Goal: Task Accomplishment & Management: Manage account settings

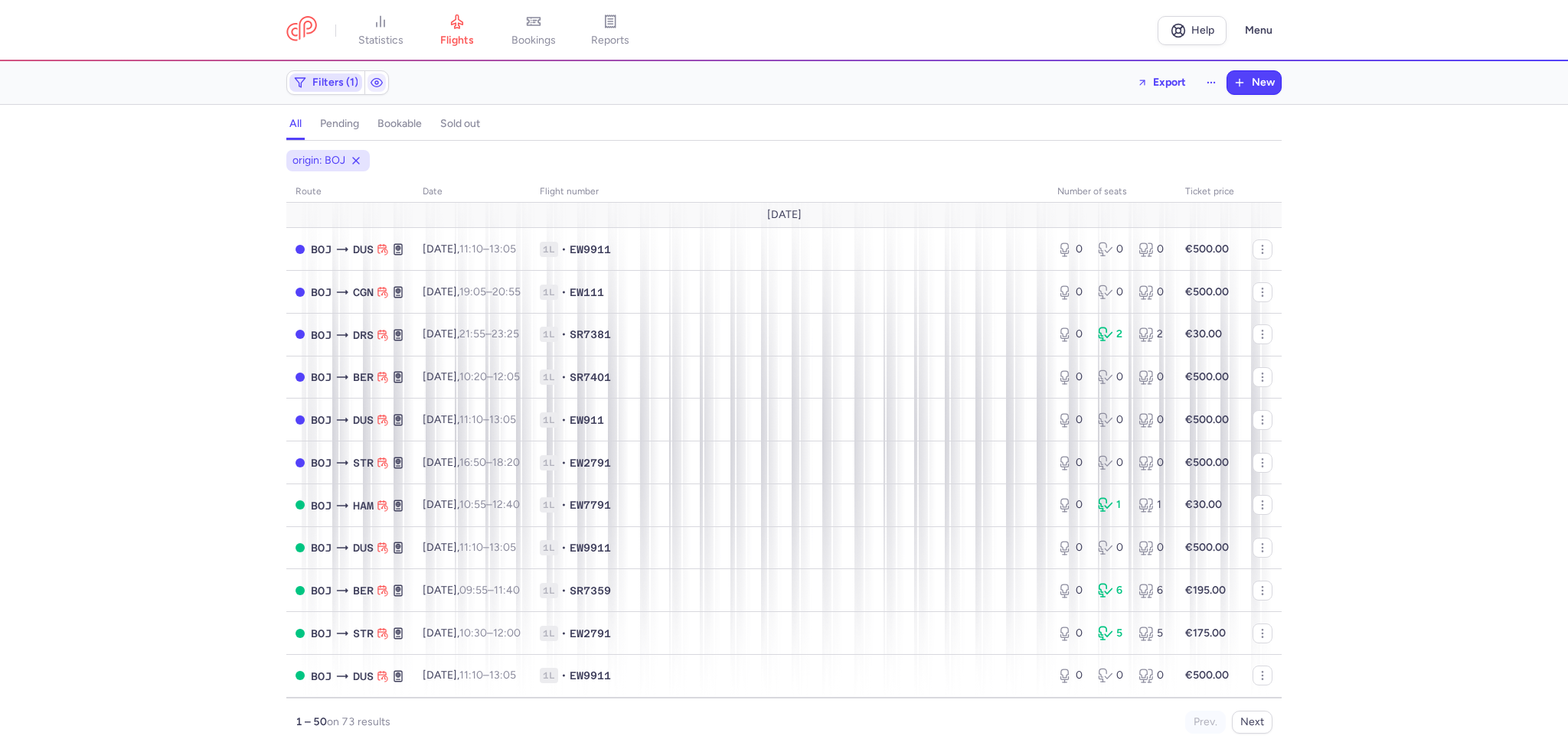
click at [331, 85] on span "Filters (1)" at bounding box center [335, 82] width 46 height 12
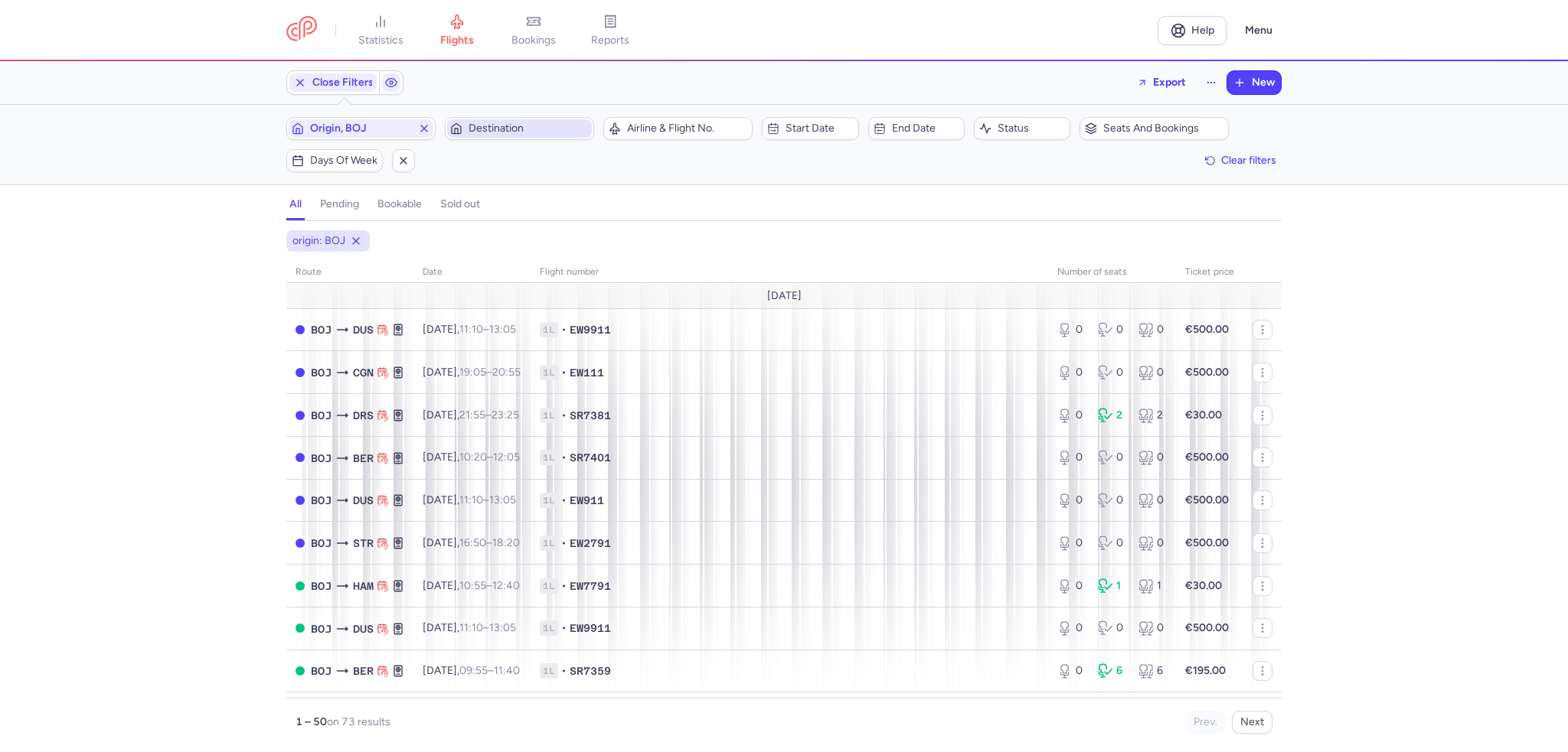
click at [503, 125] on span "Destination" at bounding box center [528, 129] width 120 height 12
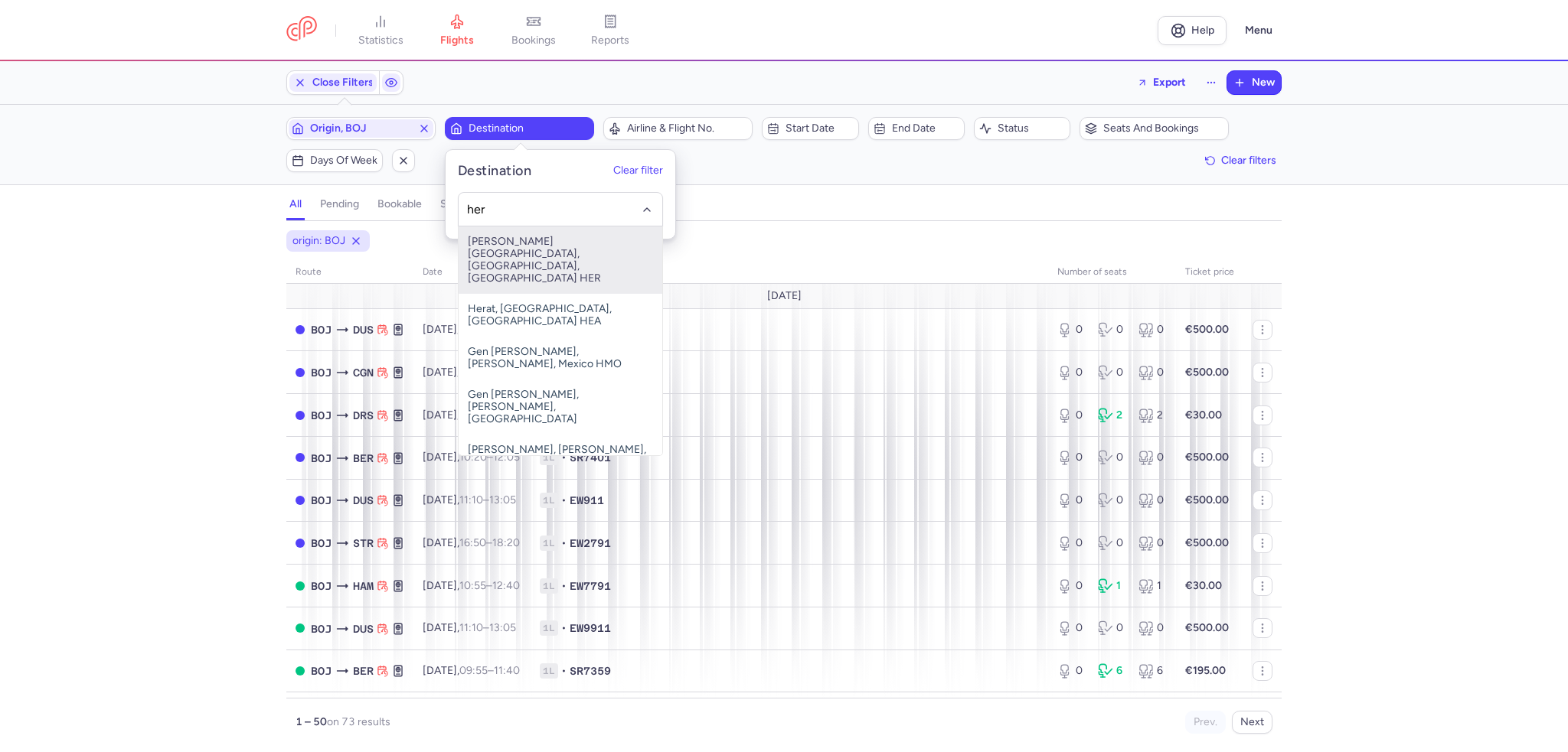
type input "her"
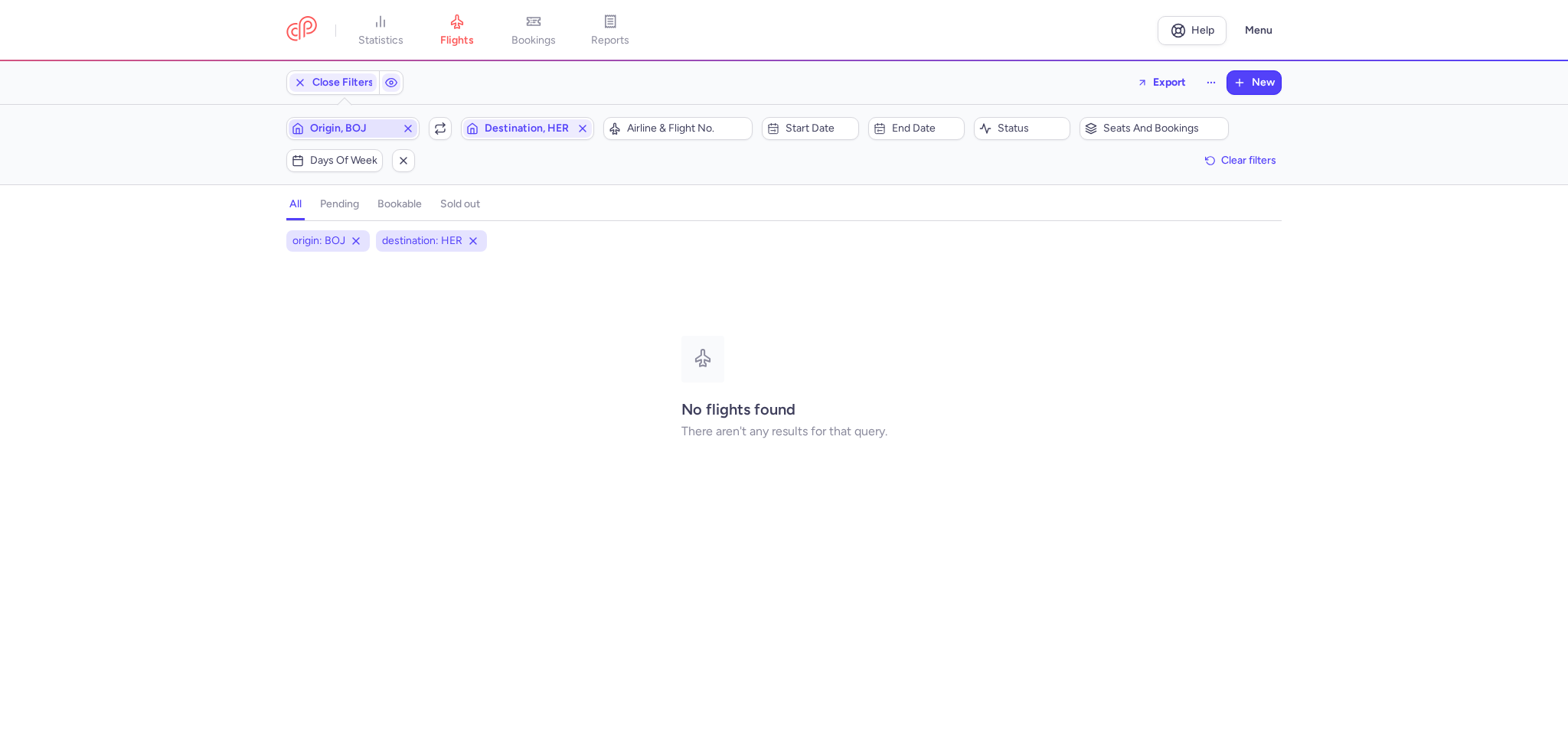
click at [406, 124] on icon "button" at bounding box center [408, 129] width 12 height 12
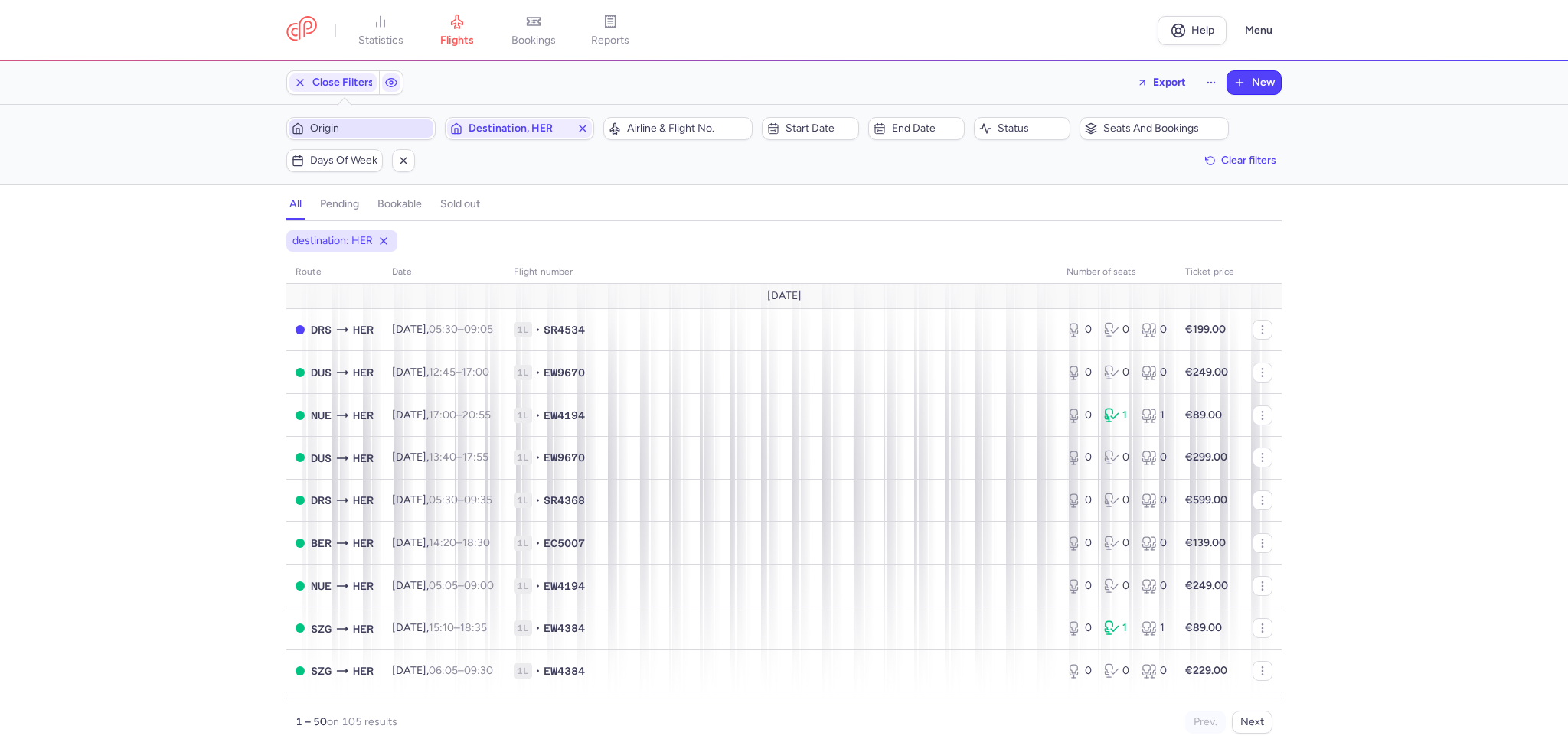
click at [353, 129] on span "Origin" at bounding box center [370, 129] width 120 height 12
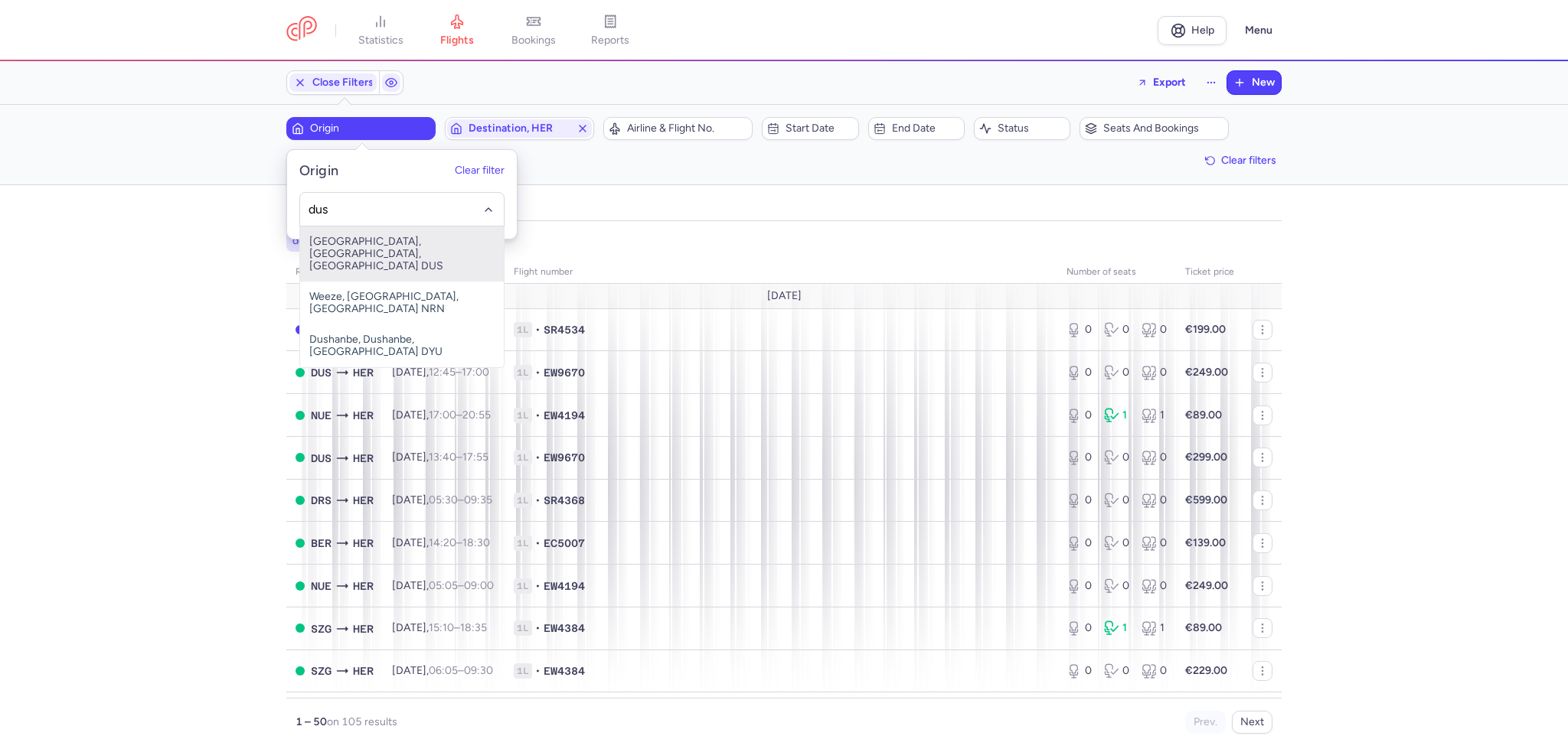
type input "dus"
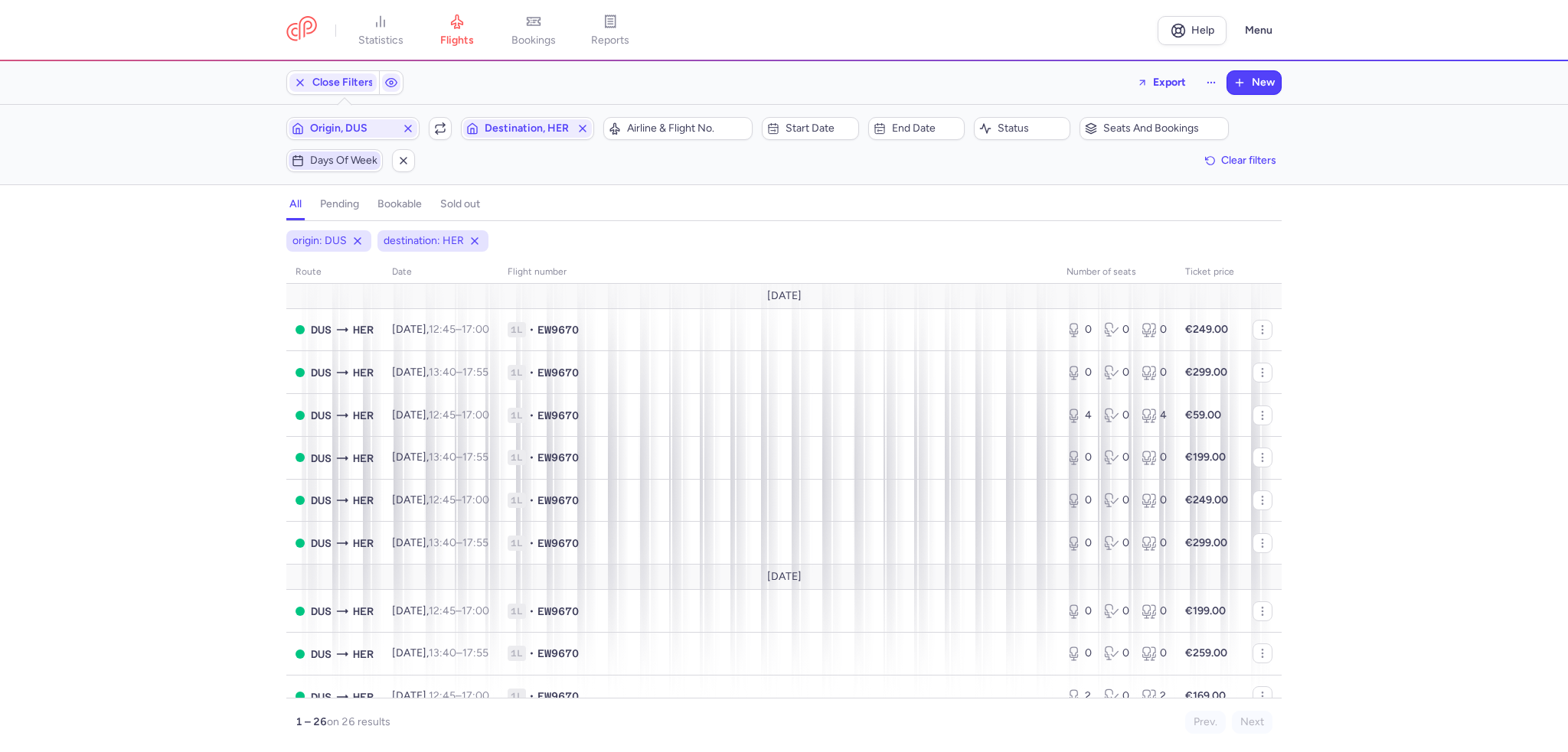
click at [323, 161] on span "Days of week" at bounding box center [343, 161] width 67 height 12
click at [296, 236] on input "F" at bounding box center [300, 235] width 23 height 23
checkbox input "true"
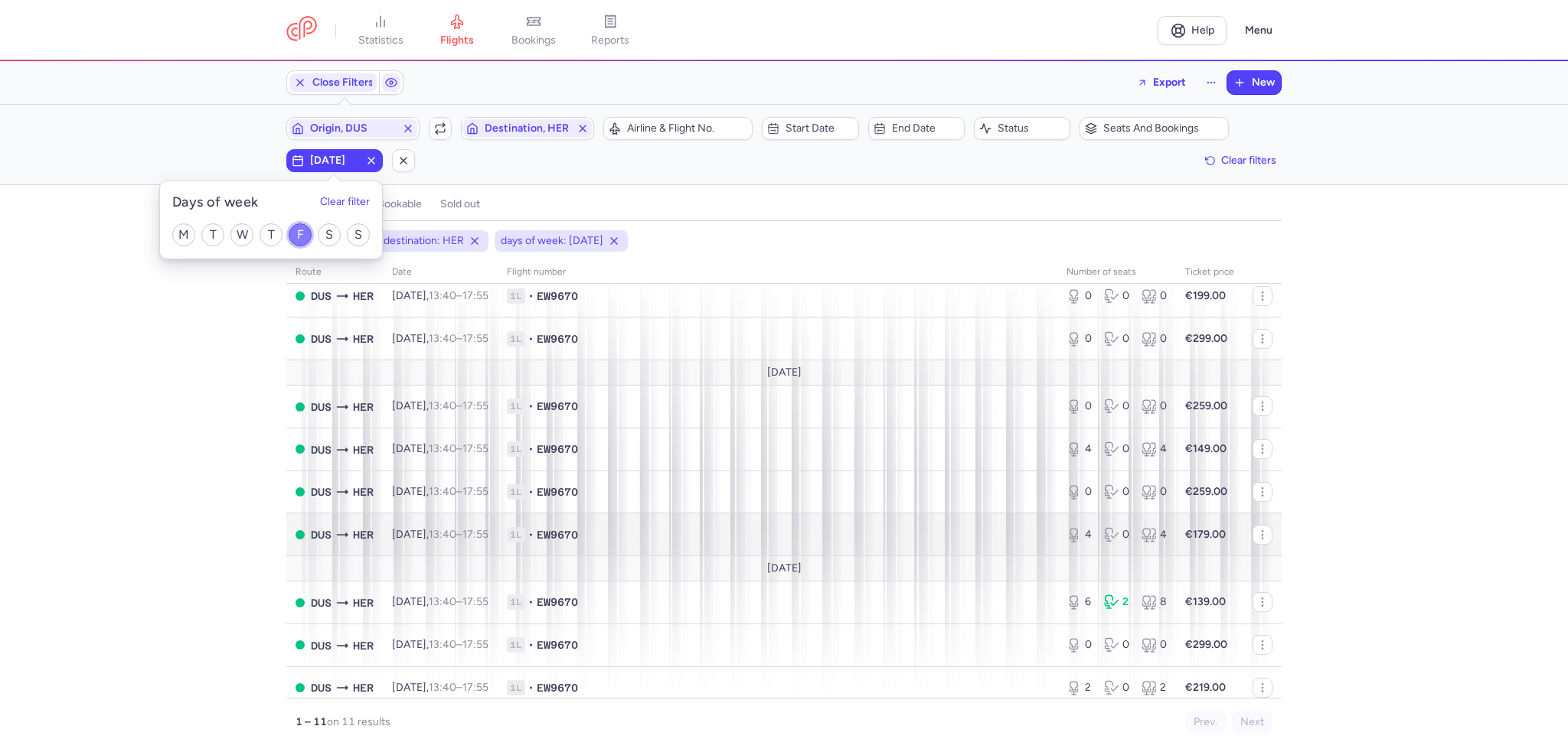
scroll to position [139, 0]
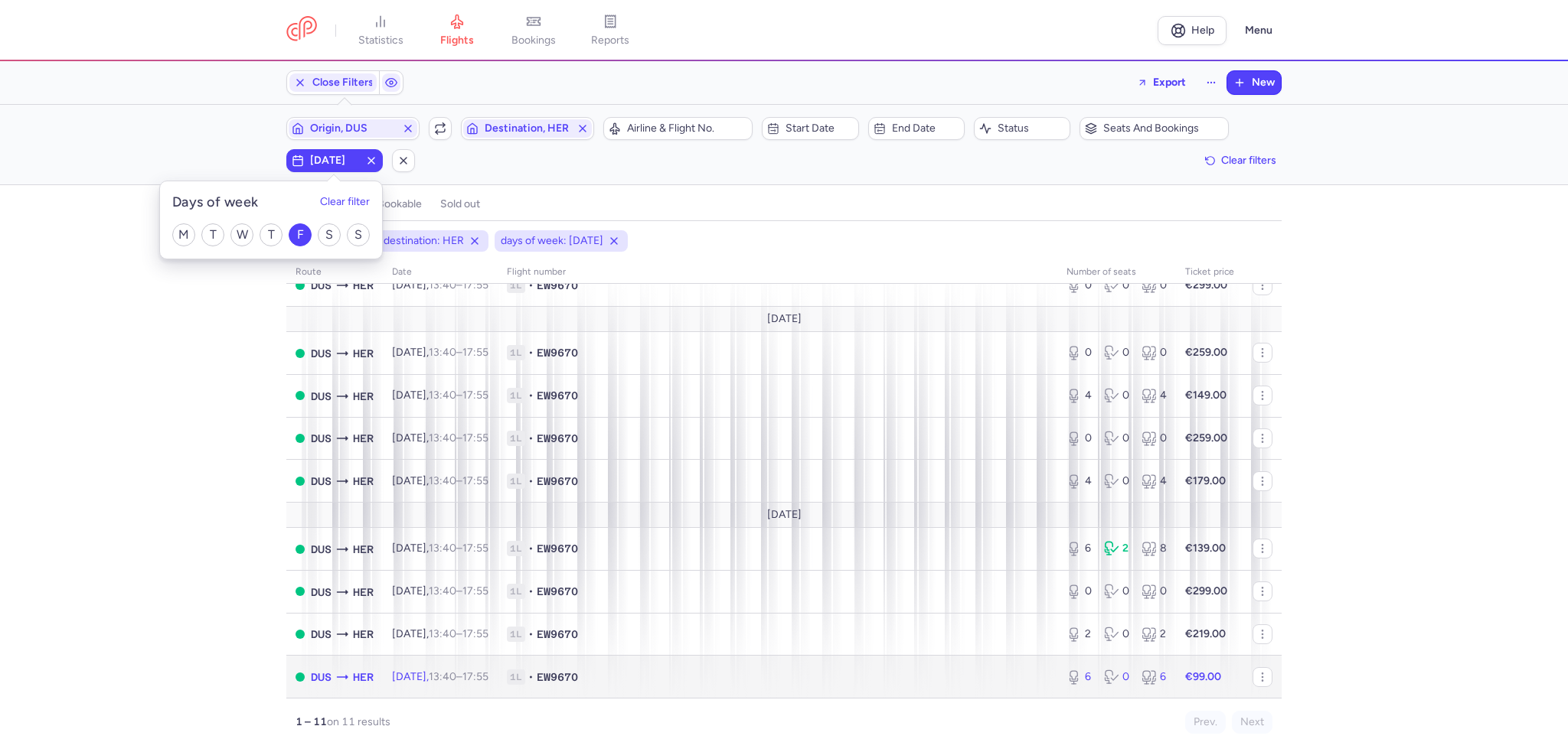
click at [482, 678] on span "13:40 – 17:55 +0" at bounding box center [458, 677] width 60 height 13
select select "days"
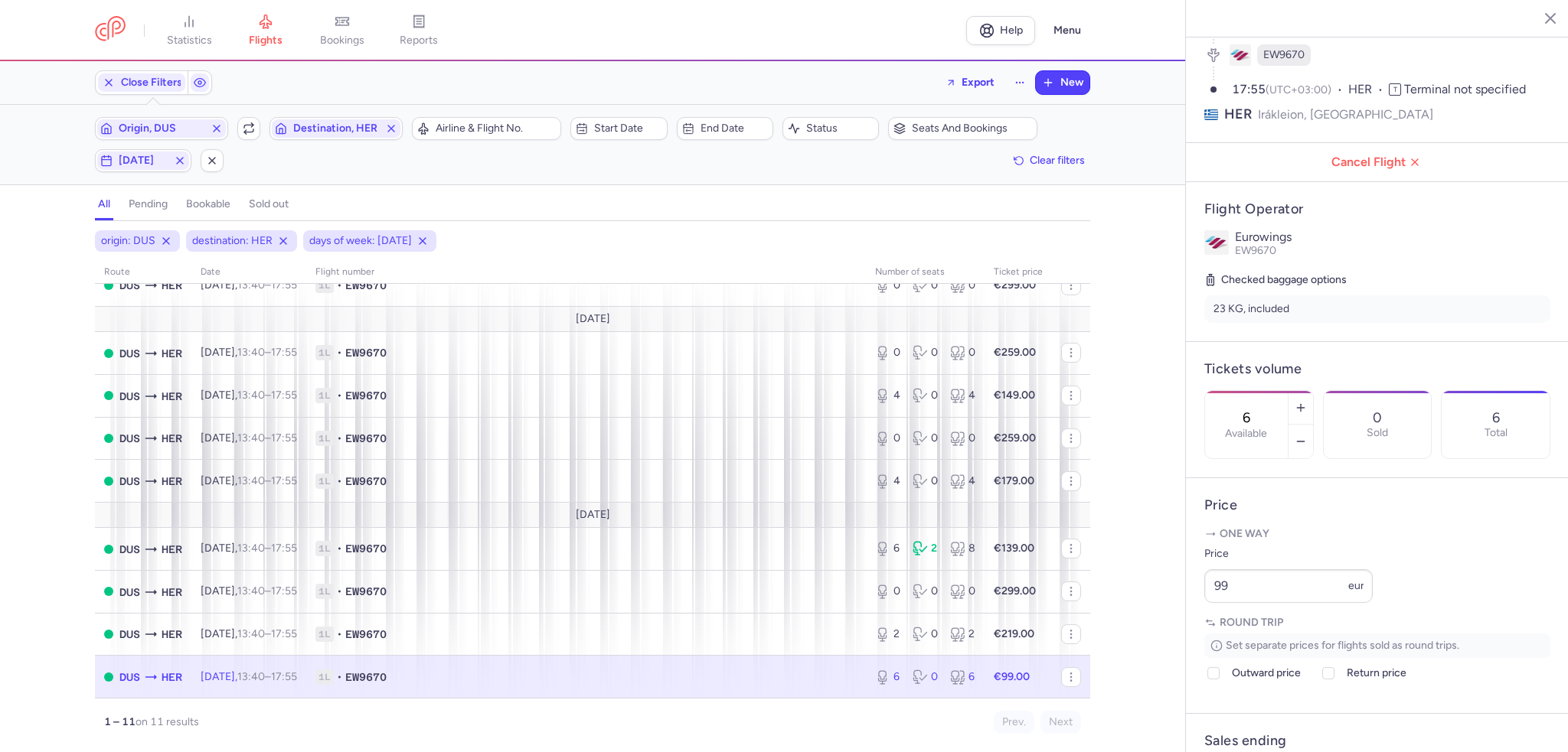
scroll to position [306, 0]
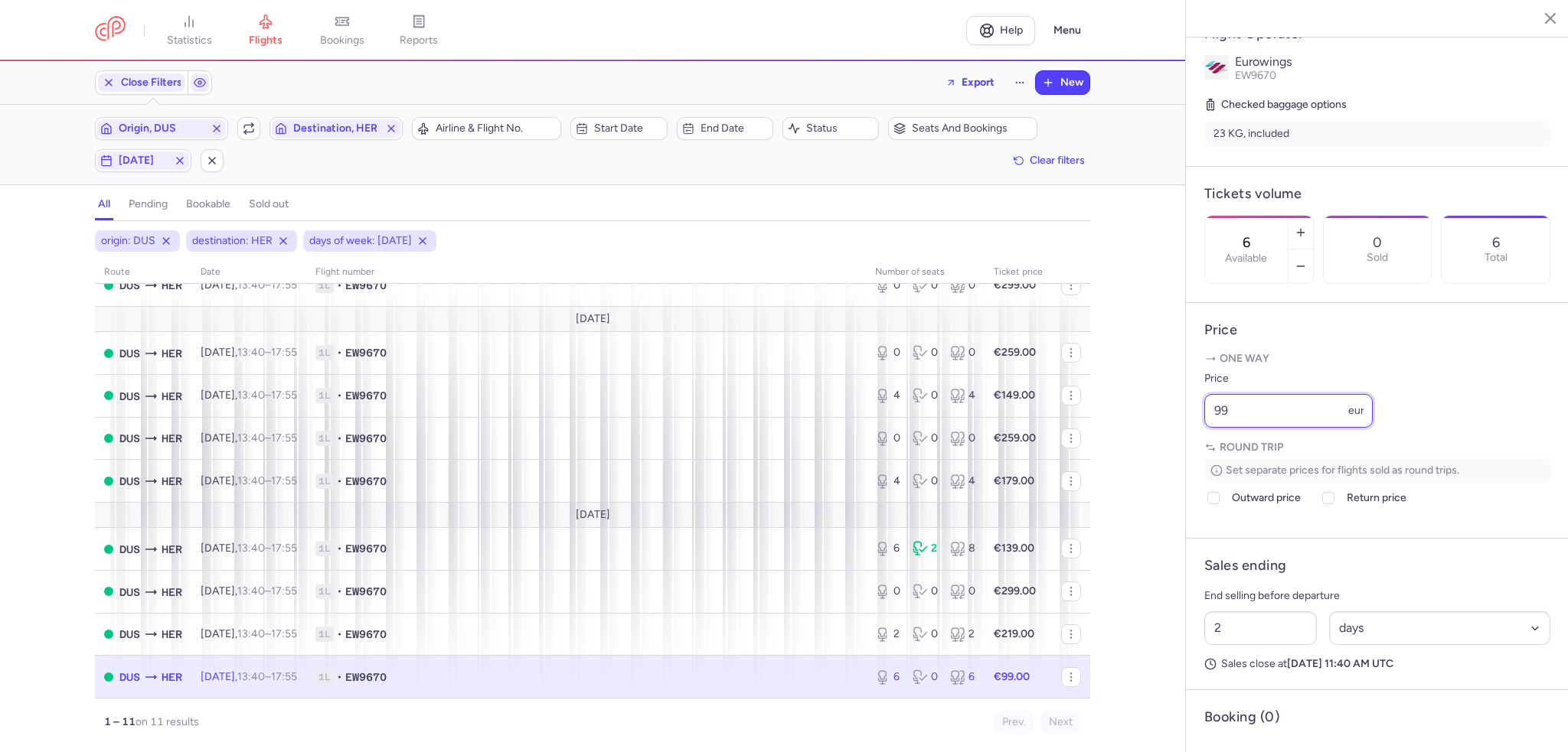
drag, startPoint x: 1248, startPoint y: 454, endPoint x: 1161, endPoint y: 462, distance: 87.4
click at [1161, 462] on div "statistics flights bookings reports Help Menu Close Filters Export New Filters …" at bounding box center [784, 376] width 1568 height 752
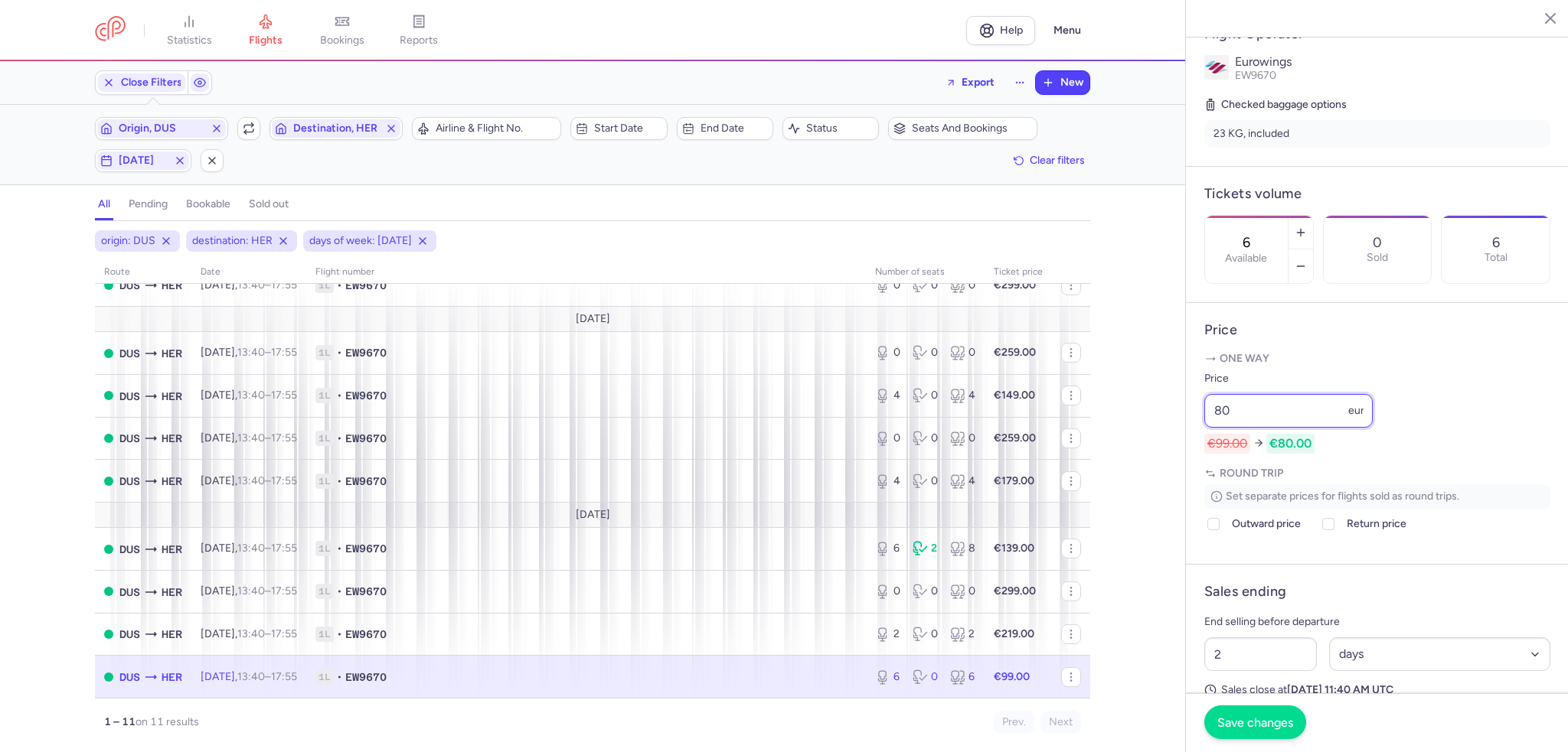
type input "80"
click at [1248, 726] on span "Save changes" at bounding box center [1255, 722] width 76 height 14
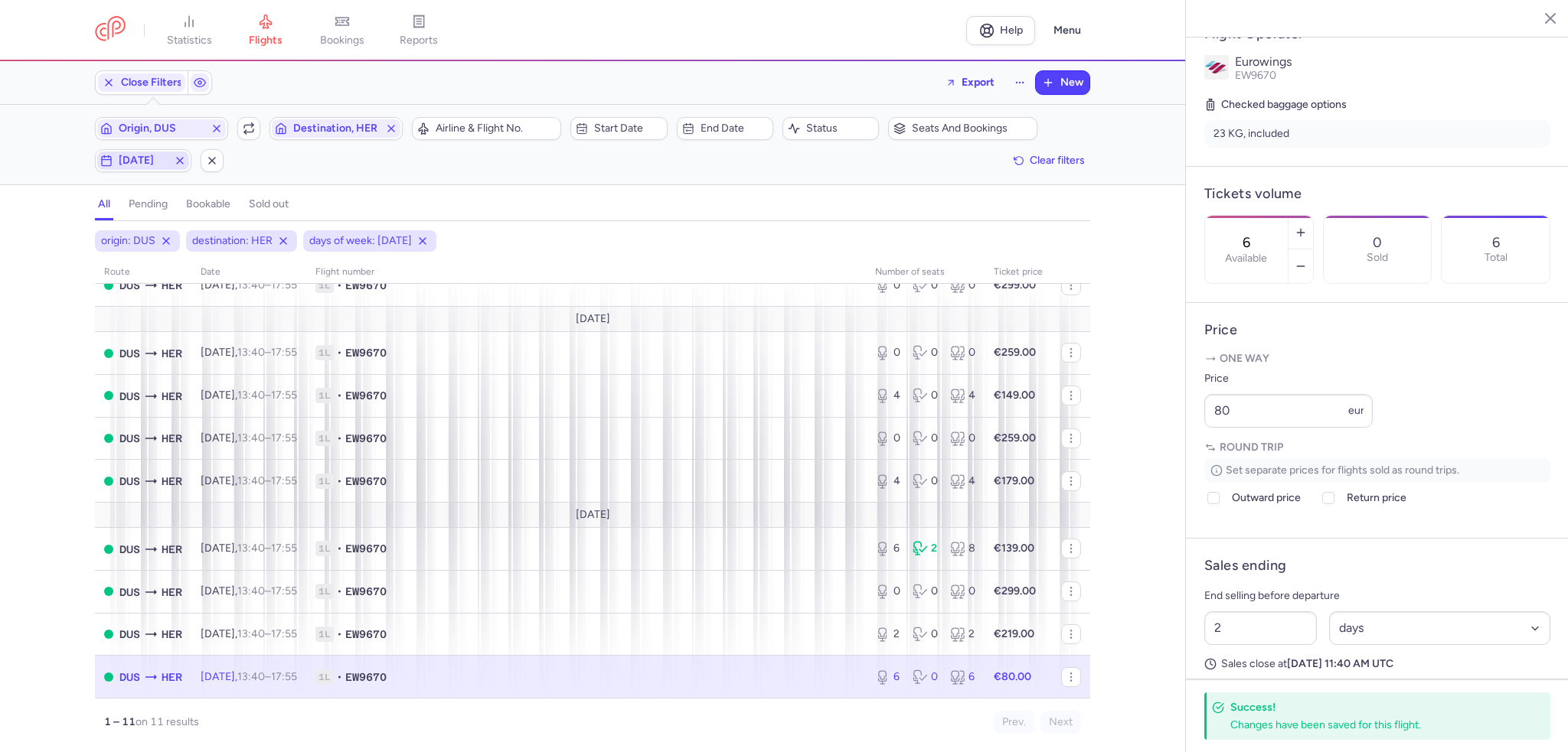
click at [124, 160] on span "[DATE]" at bounding box center [143, 161] width 49 height 12
click at [184, 234] on input "W" at bounding box center [178, 235] width 23 height 23
checkbox input "true"
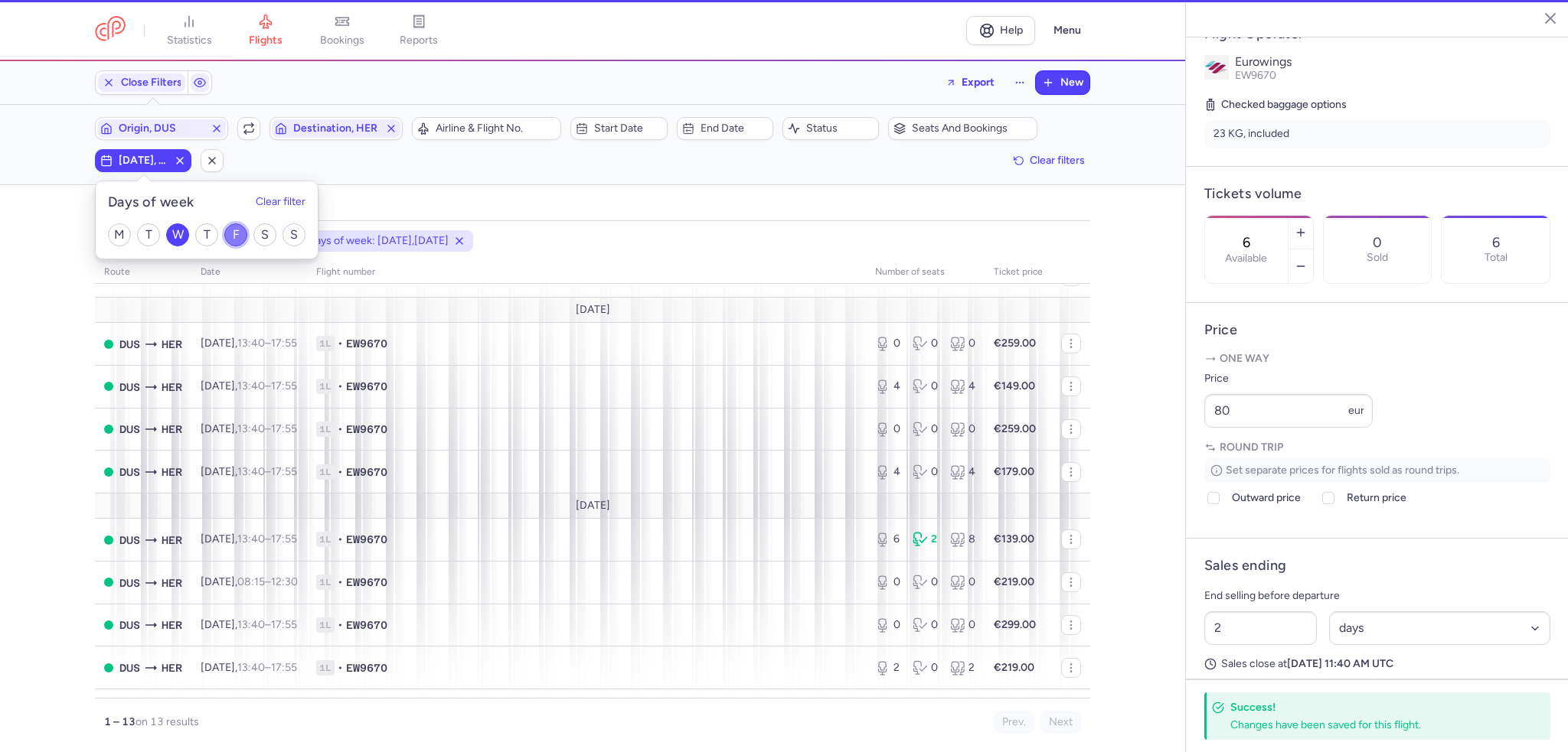
click at [237, 234] on input "F" at bounding box center [236, 235] width 23 height 23
checkbox input "false"
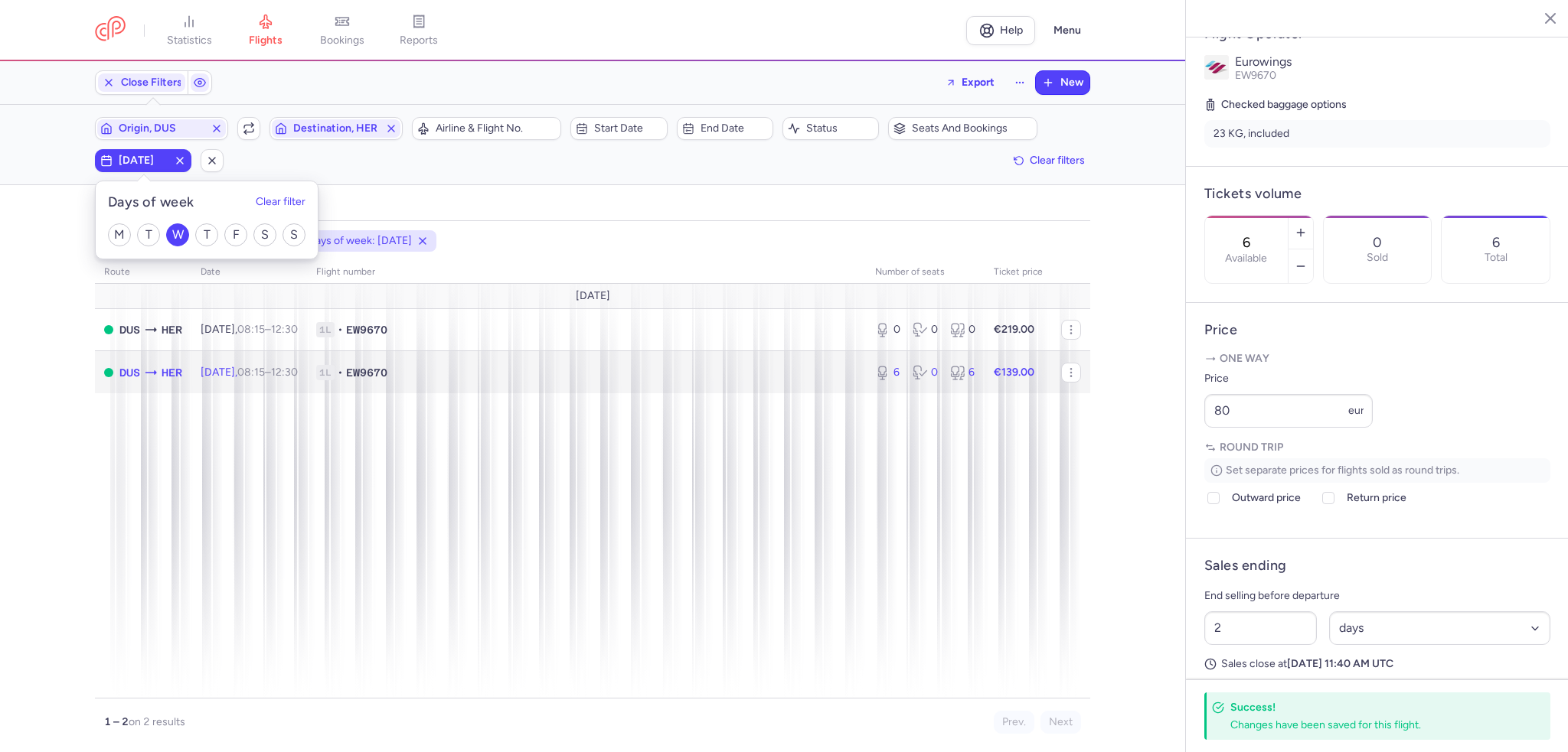
click at [257, 368] on span "[DATE] 08:15 – 12:30 +0" at bounding box center [249, 372] width 97 height 13
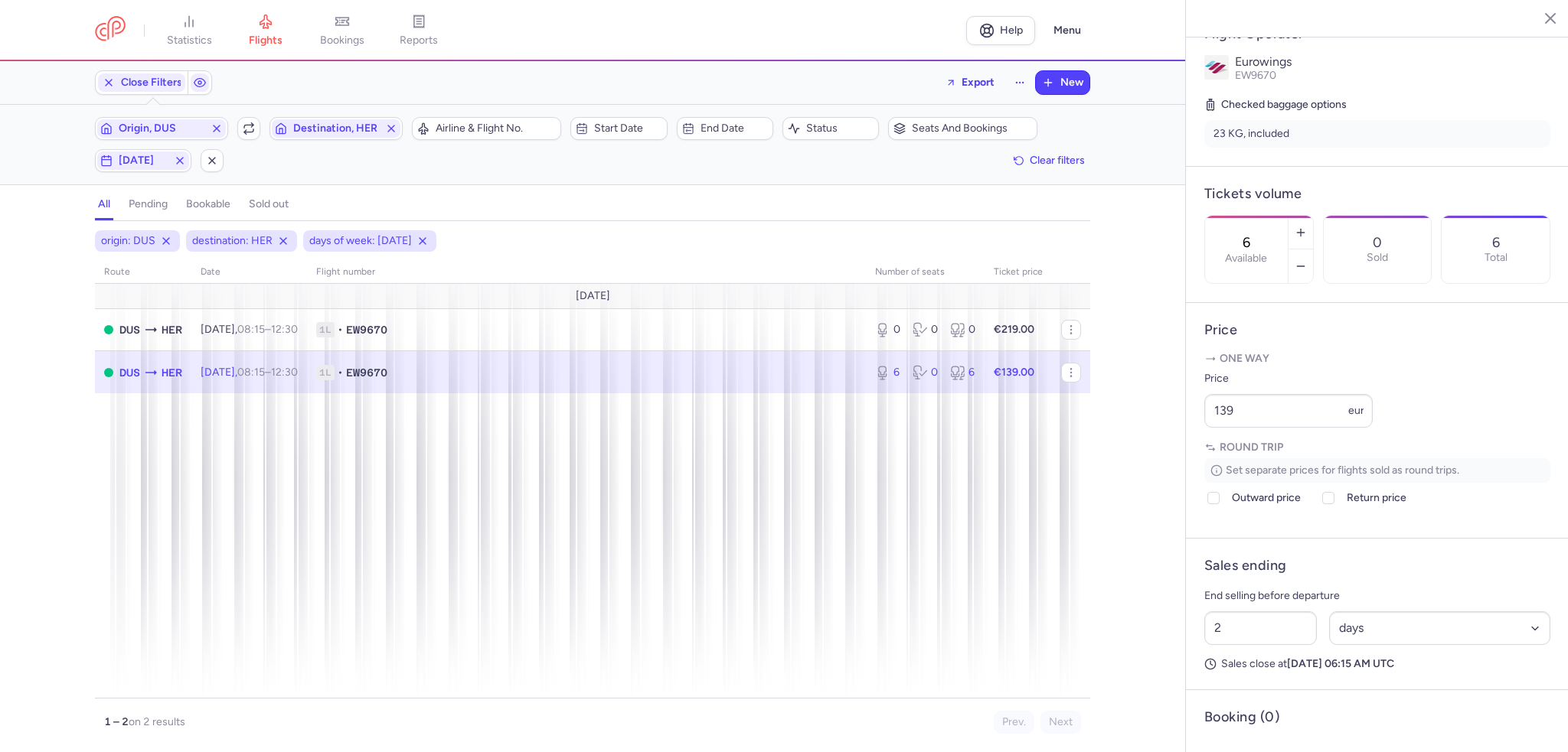
click at [298, 373] on time "12:30 +0" at bounding box center [284, 372] width 27 height 13
drag, startPoint x: 1239, startPoint y: 446, endPoint x: 1160, endPoint y: 455, distance: 79.5
click at [1160, 455] on div "statistics flights bookings reports Help Menu Close Filters Export New Filters …" at bounding box center [784, 376] width 1568 height 752
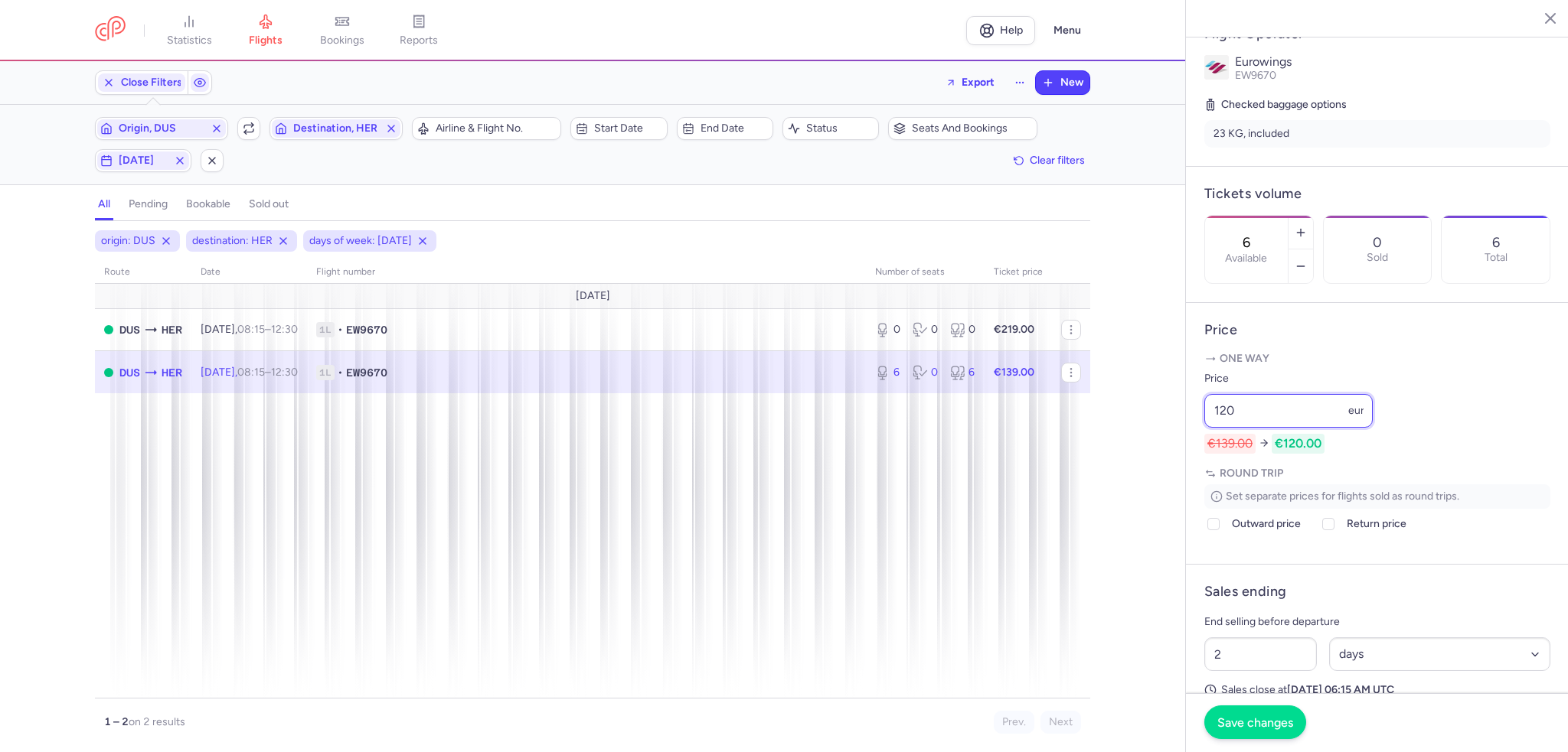
type input "120"
click at [1289, 729] on span "Save changes" at bounding box center [1255, 722] width 76 height 14
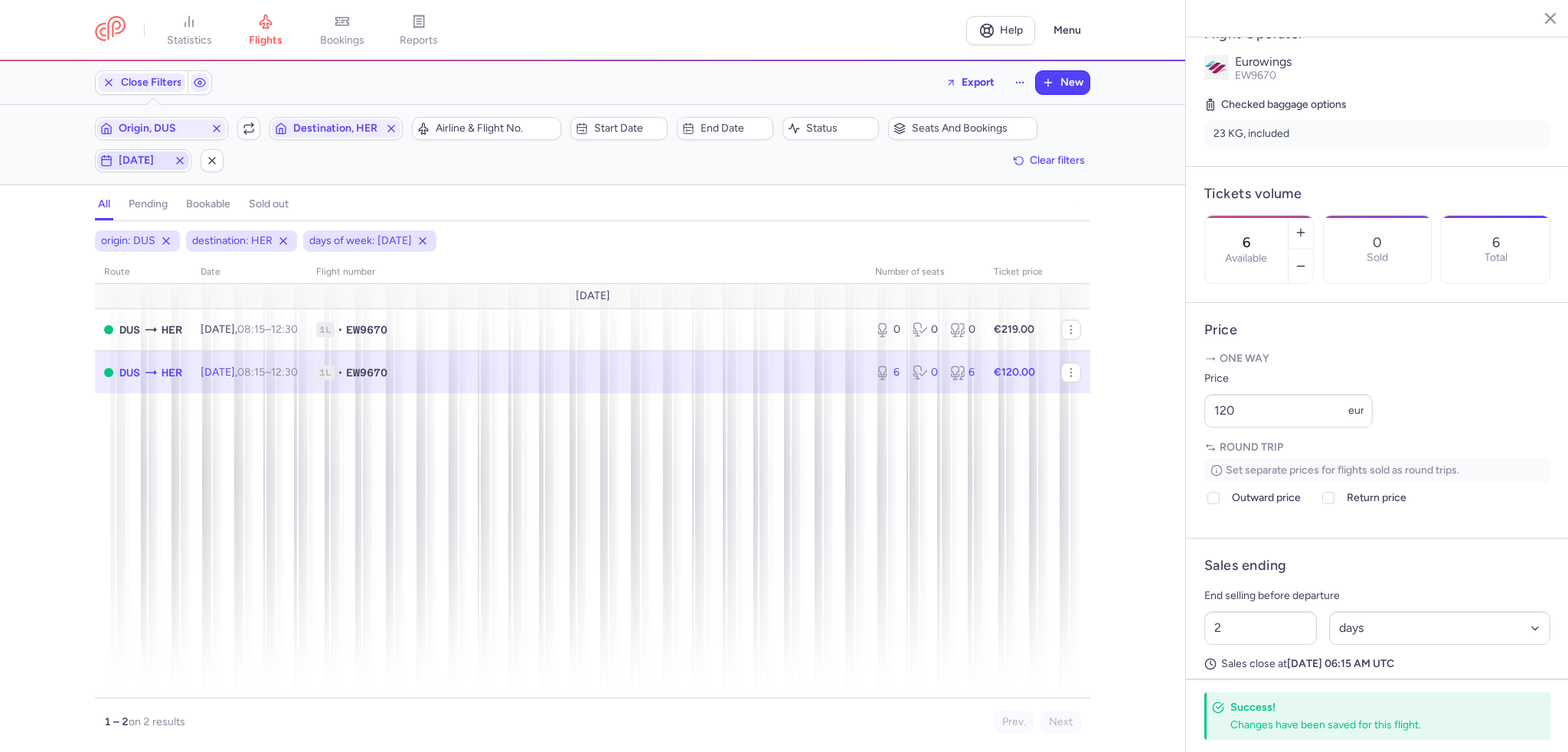
click at [146, 155] on span "[DATE]" at bounding box center [143, 161] width 49 height 12
click at [200, 231] on input "T" at bounding box center [207, 235] width 23 height 23
checkbox input "true"
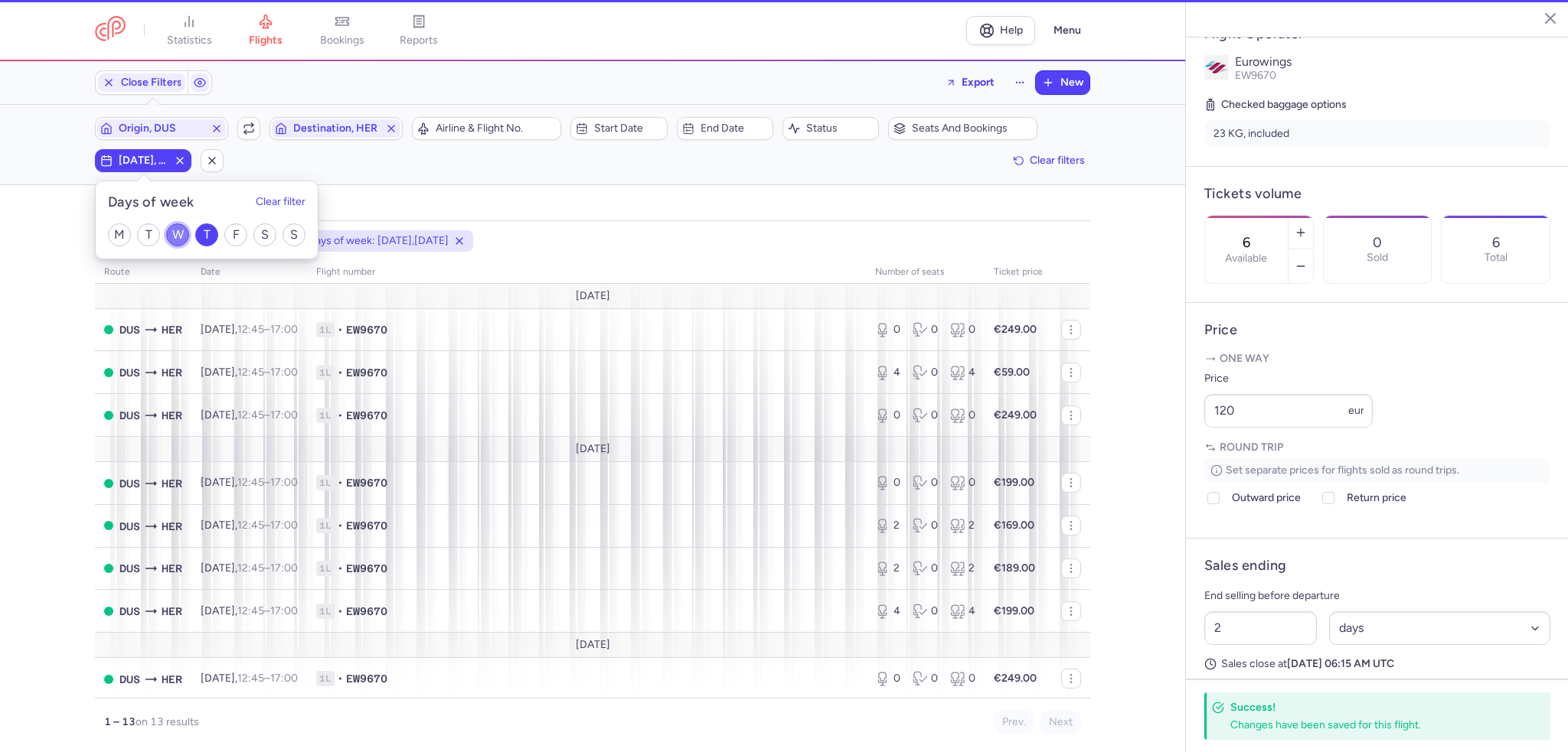
click at [173, 235] on input "W" at bounding box center [178, 235] width 23 height 23
checkbox input "false"
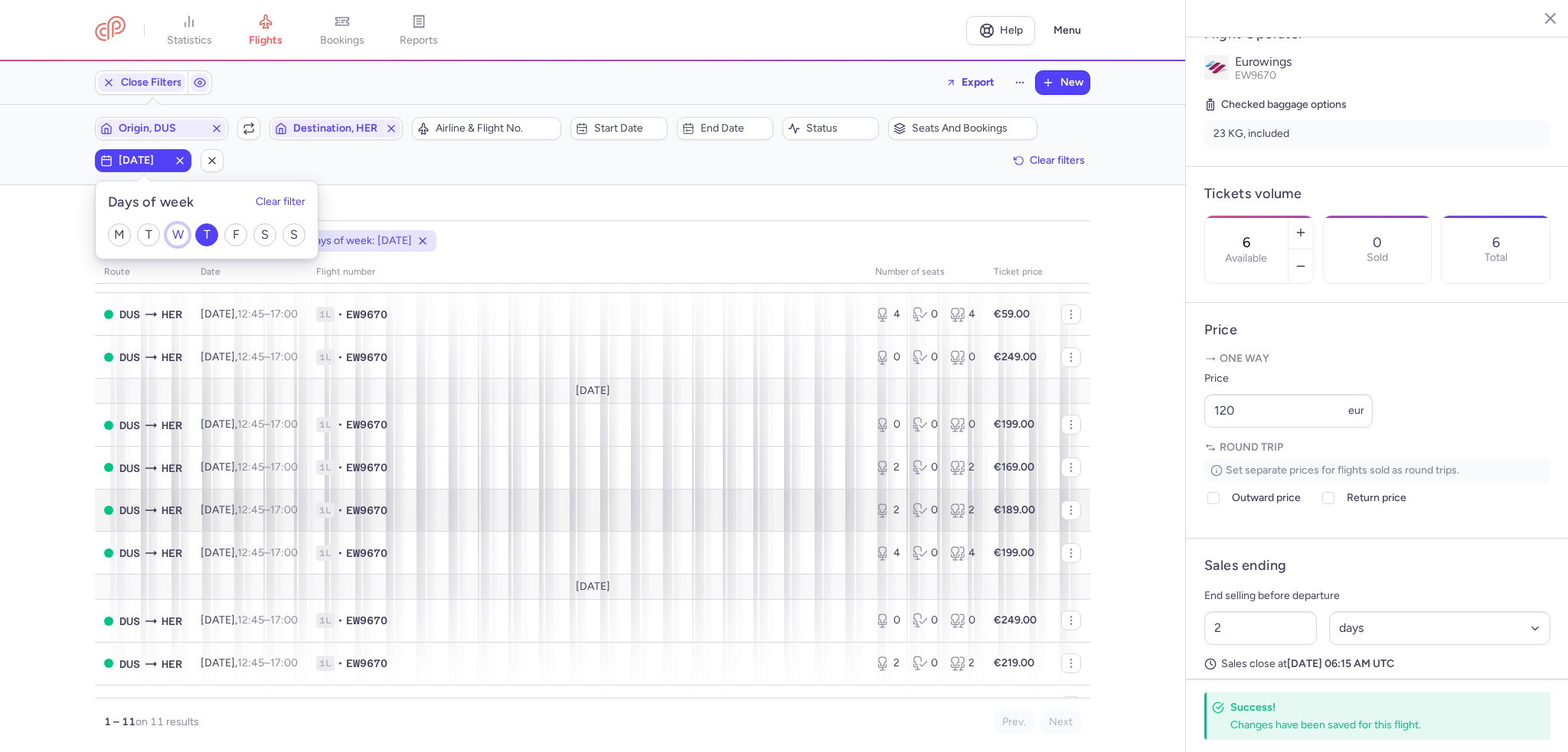
scroll to position [139, 0]
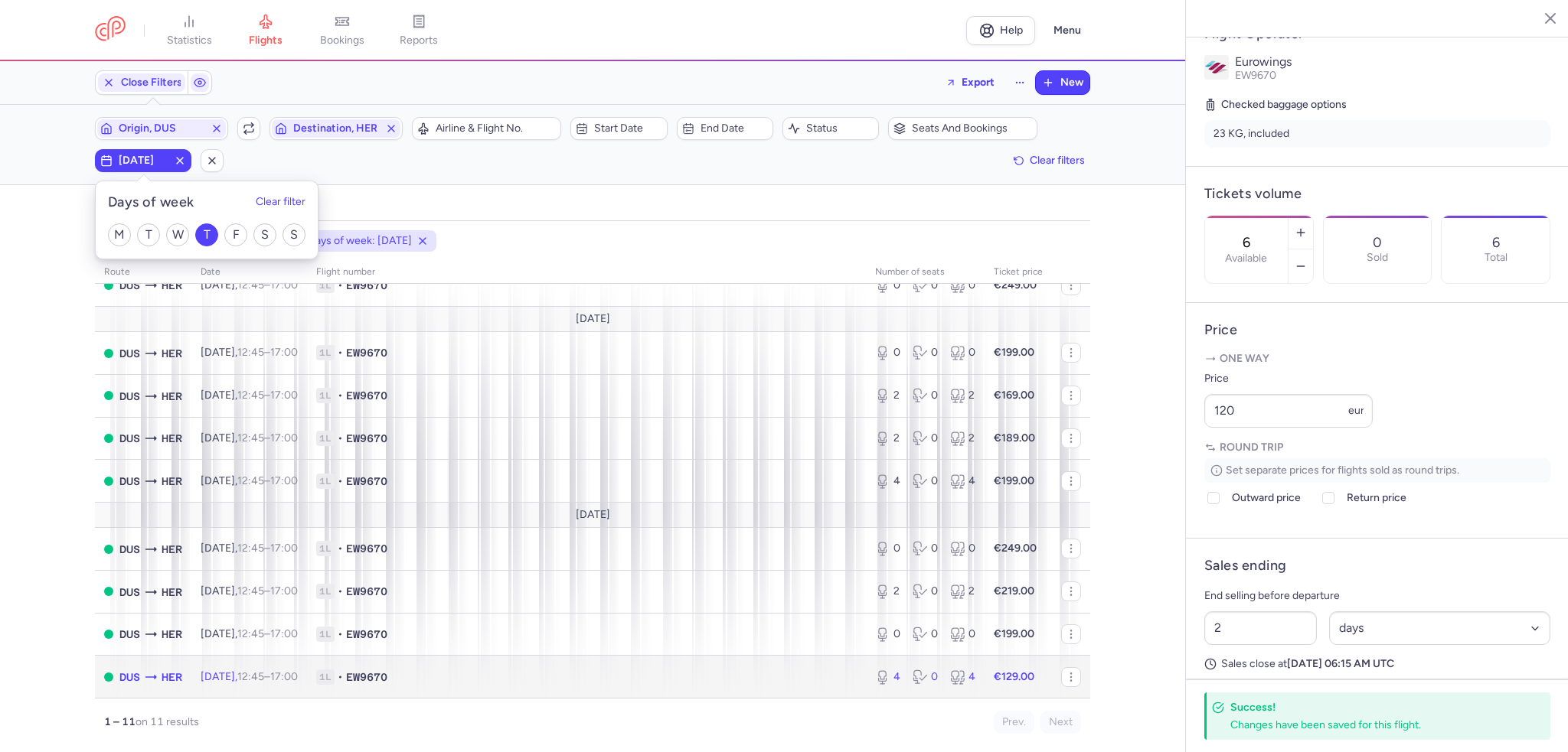
click at [246, 671] on span "[DATE] 12:45 – 17:00 +0" at bounding box center [249, 677] width 97 height 13
type input "4"
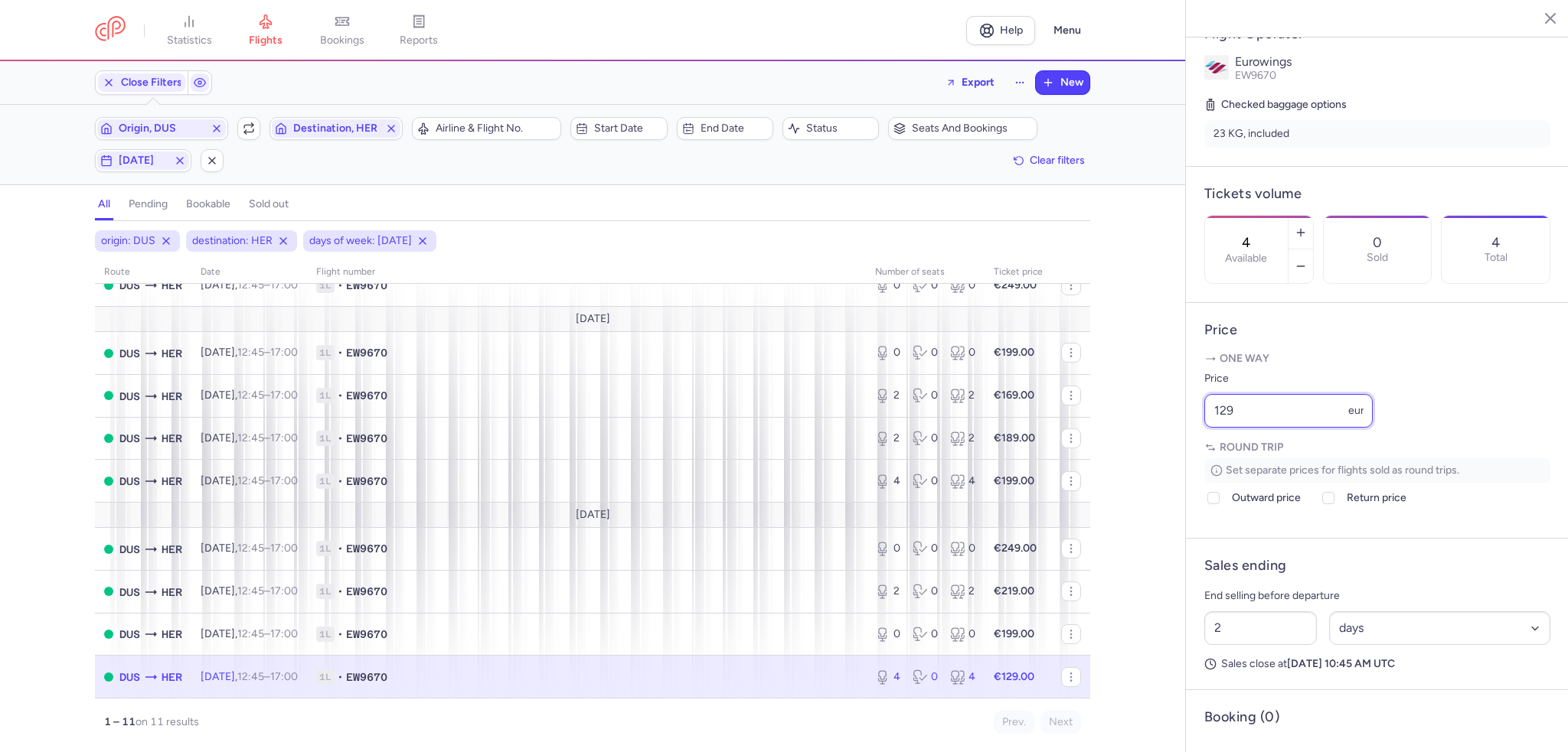
drag, startPoint x: 1222, startPoint y: 453, endPoint x: 1157, endPoint y: 459, distance: 65.3
click at [1157, 459] on div "statistics flights bookings reports Help Menu Close Filters Export New Filters …" at bounding box center [784, 376] width 1568 height 752
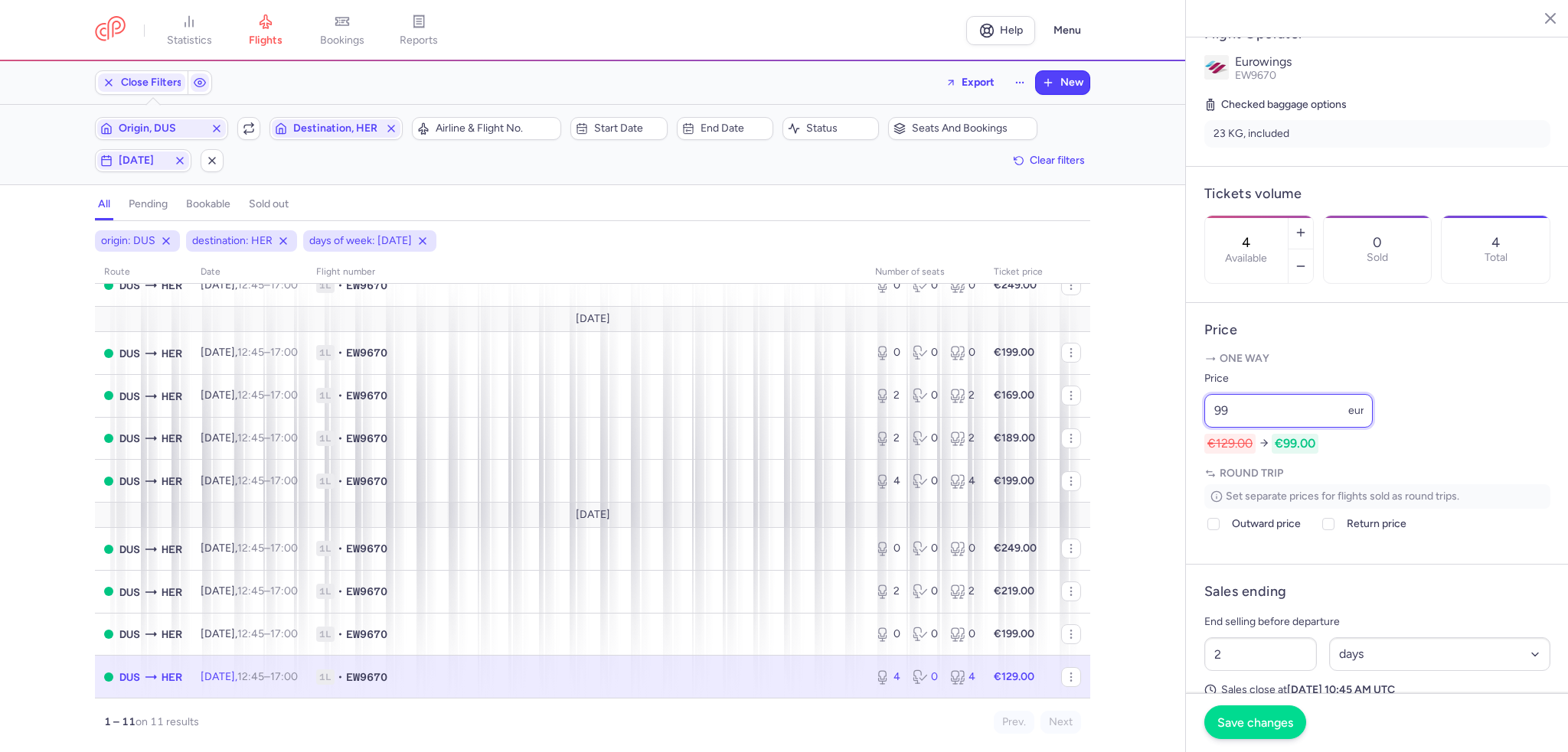
type input "99"
click at [1274, 720] on span "Save changes" at bounding box center [1255, 722] width 76 height 14
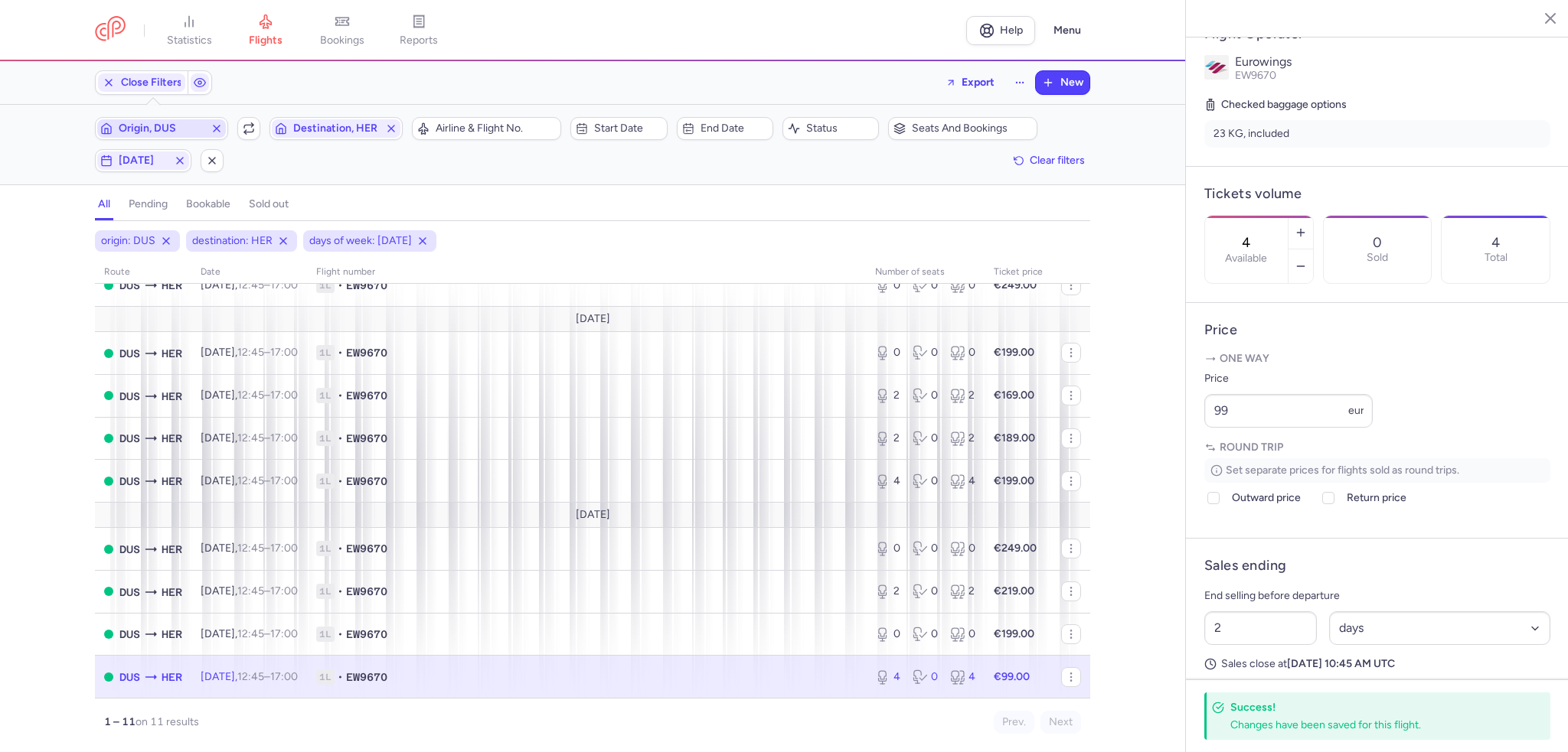
click at [156, 124] on span "Origin, DUS" at bounding box center [161, 129] width 86 height 12
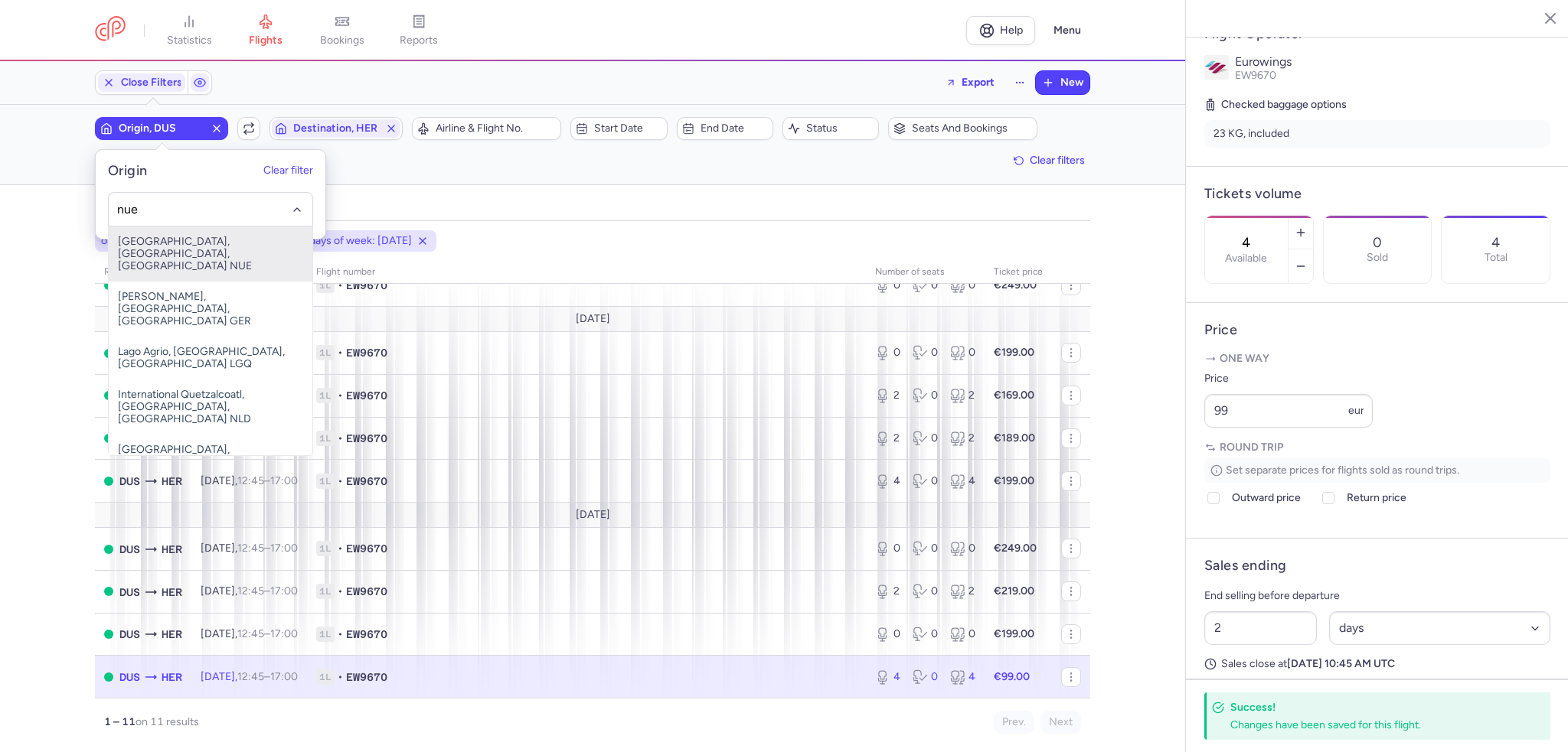
type input "nue"
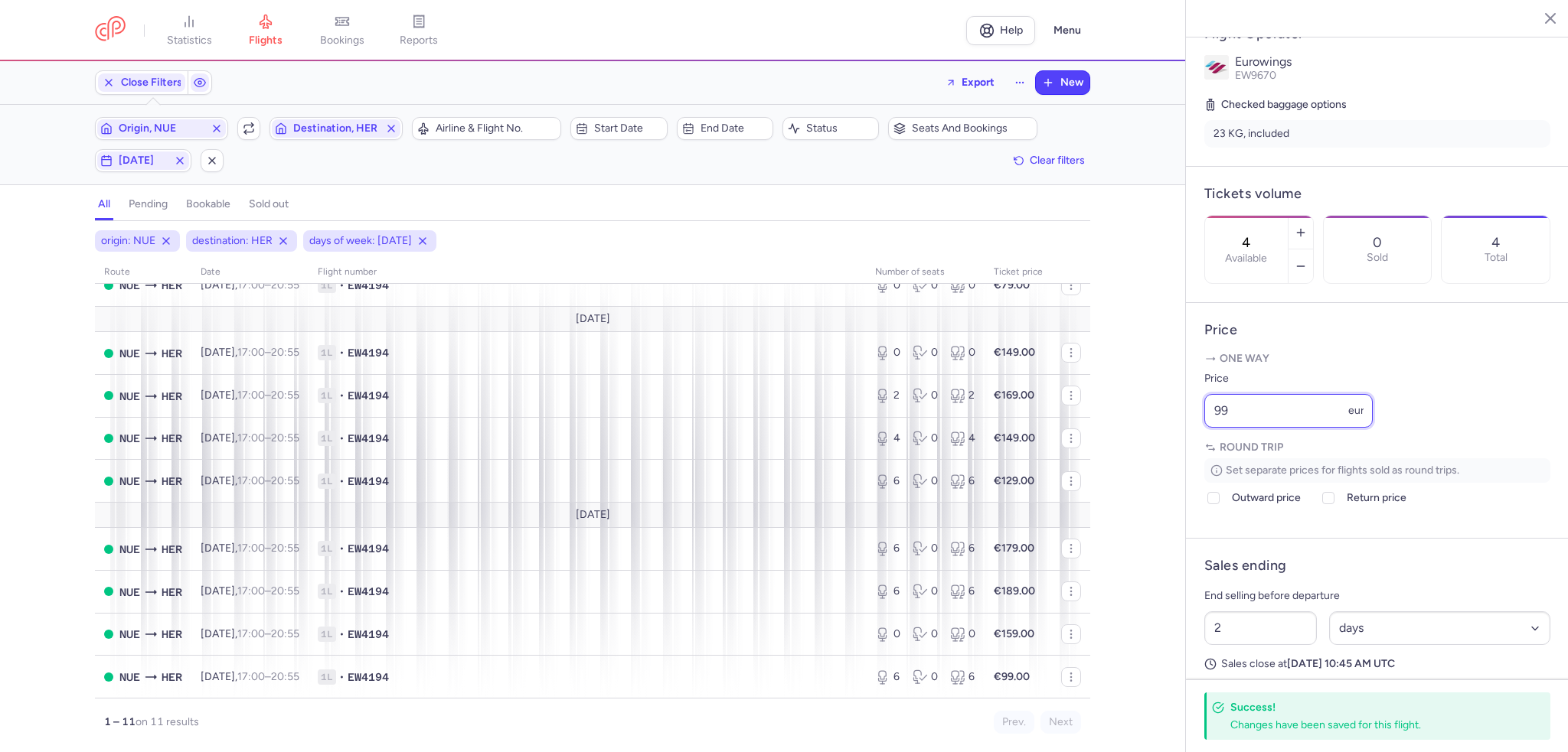
drag, startPoint x: 1231, startPoint y: 451, endPoint x: 1157, endPoint y: 454, distance: 74.1
click at [1157, 453] on div "statistics flights bookings reports Help Menu Close Filters Export New Filters …" at bounding box center [784, 376] width 1568 height 752
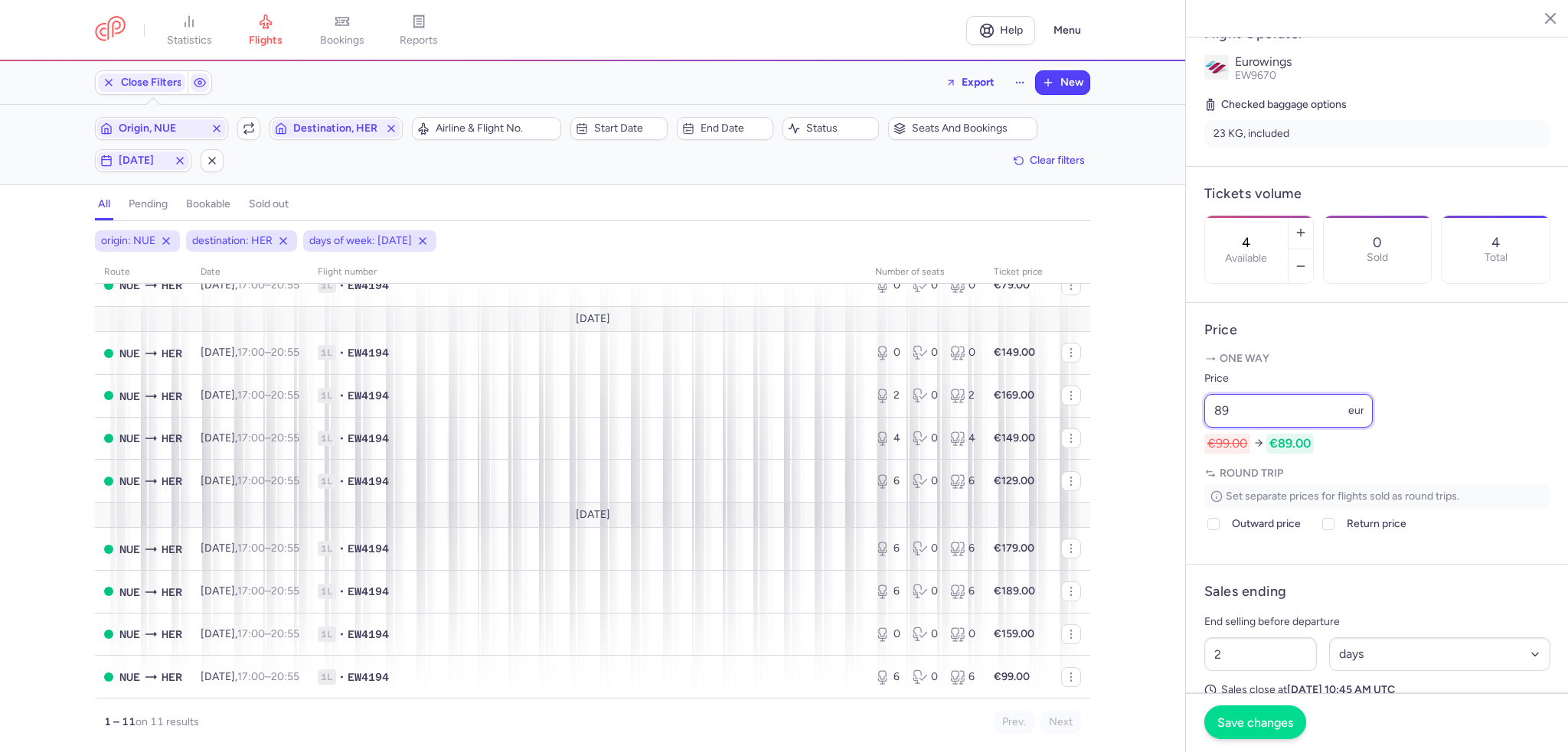
type input "89"
click at [1262, 718] on span "Save changes" at bounding box center [1255, 722] width 76 height 14
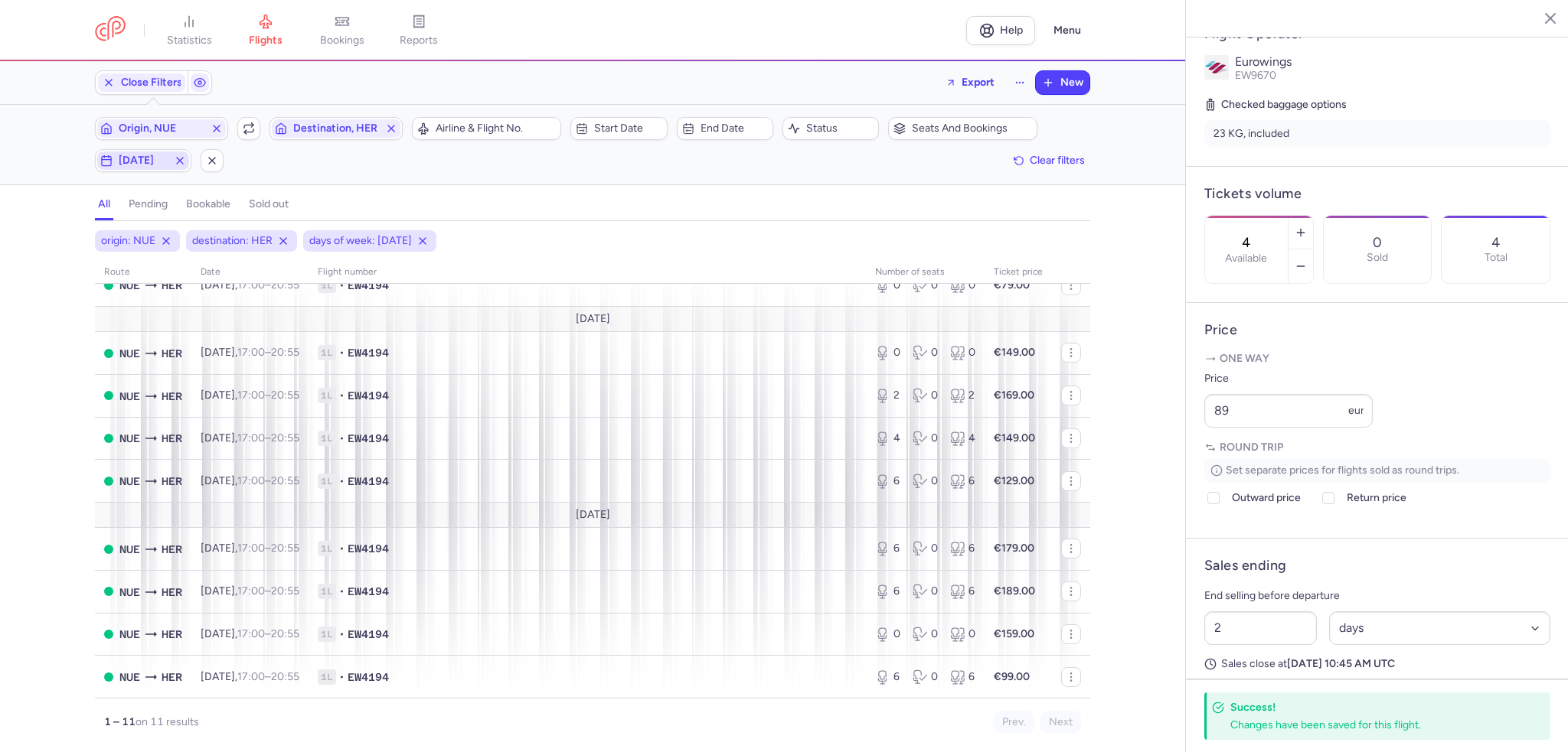
click at [150, 161] on span "[DATE]" at bounding box center [143, 161] width 49 height 12
click at [144, 235] on input "T" at bounding box center [148, 235] width 23 height 23
checkbox input "true"
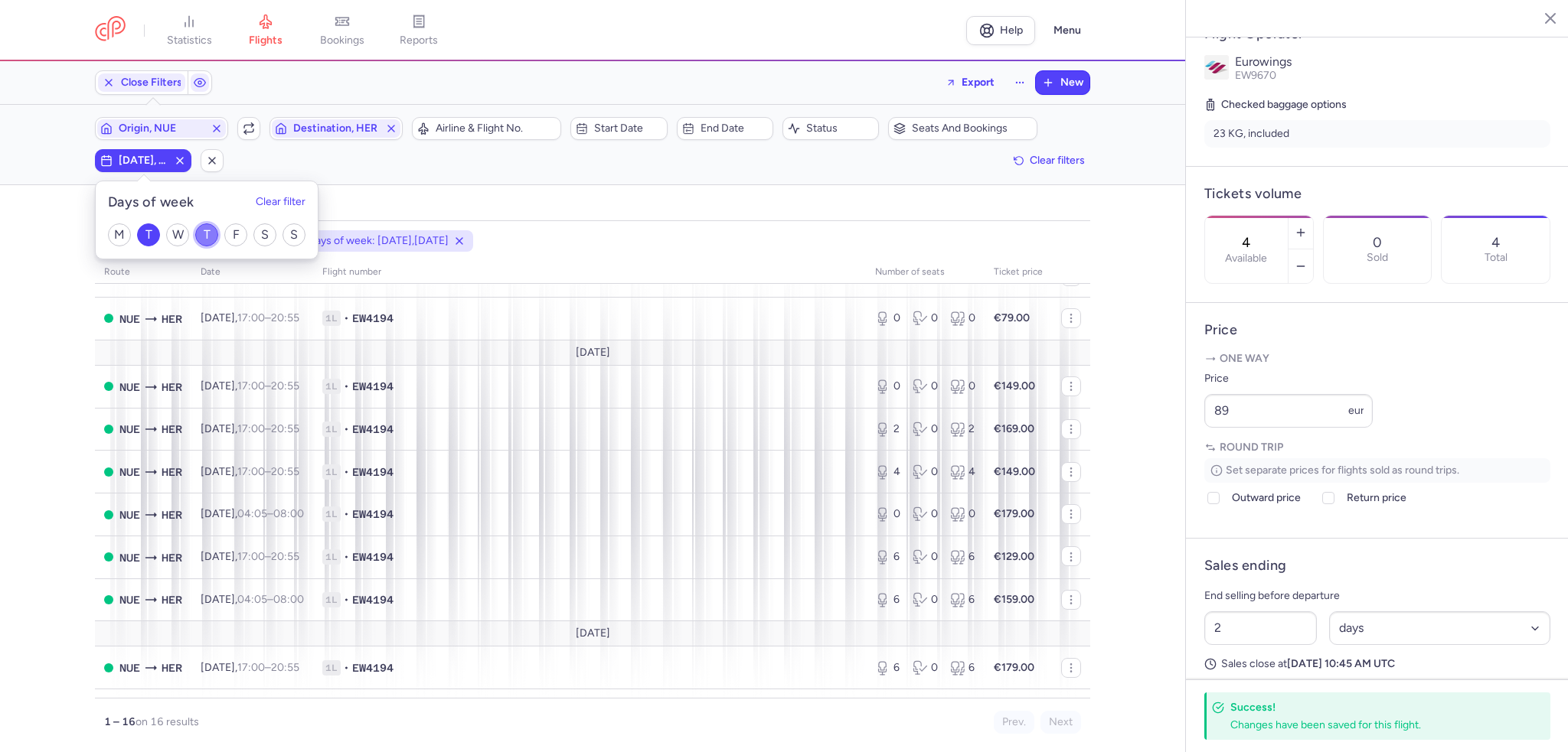
click at [206, 236] on input "T" at bounding box center [207, 235] width 23 height 23
checkbox input "false"
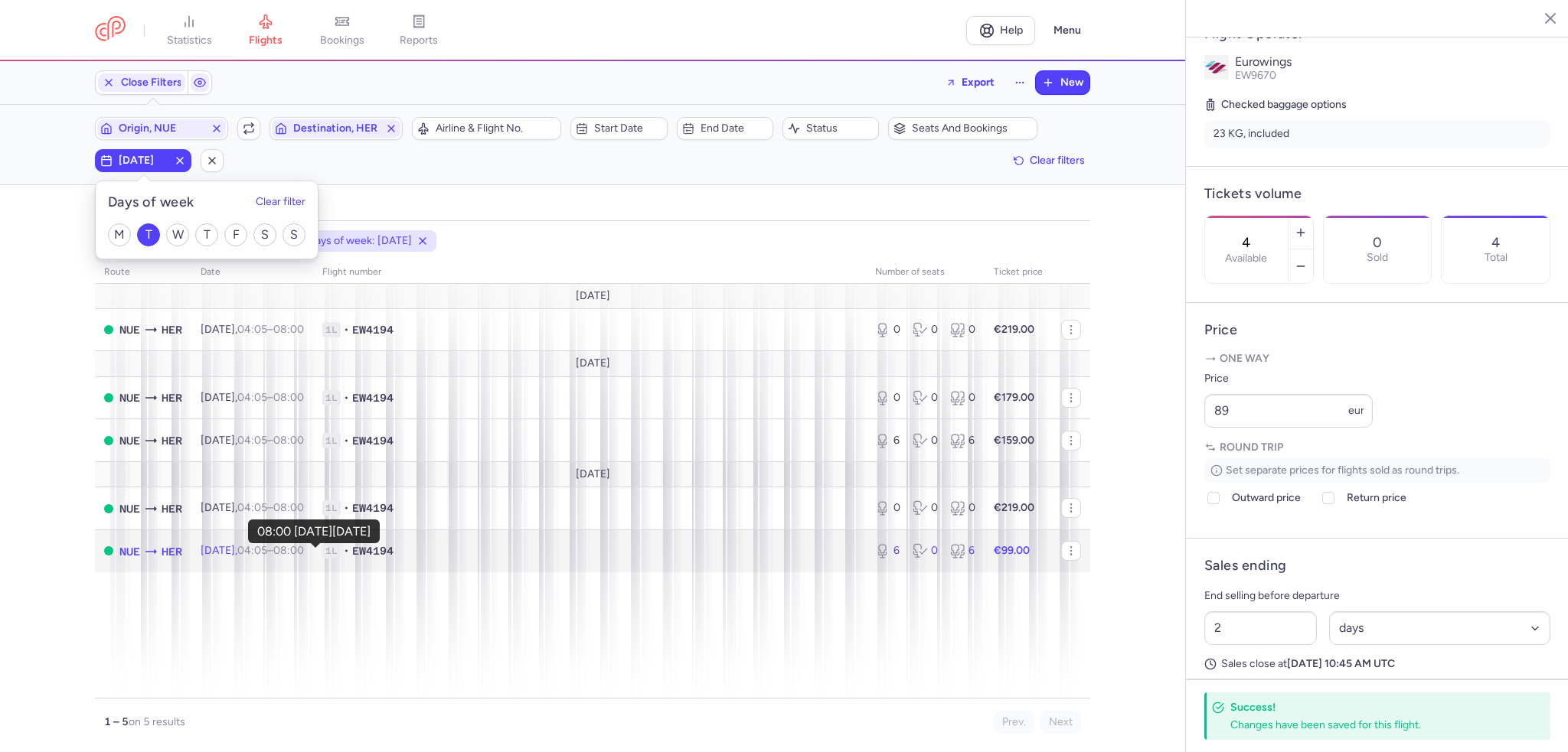
click at [304, 557] on time "08:00 +0" at bounding box center [288, 550] width 31 height 13
type input "6"
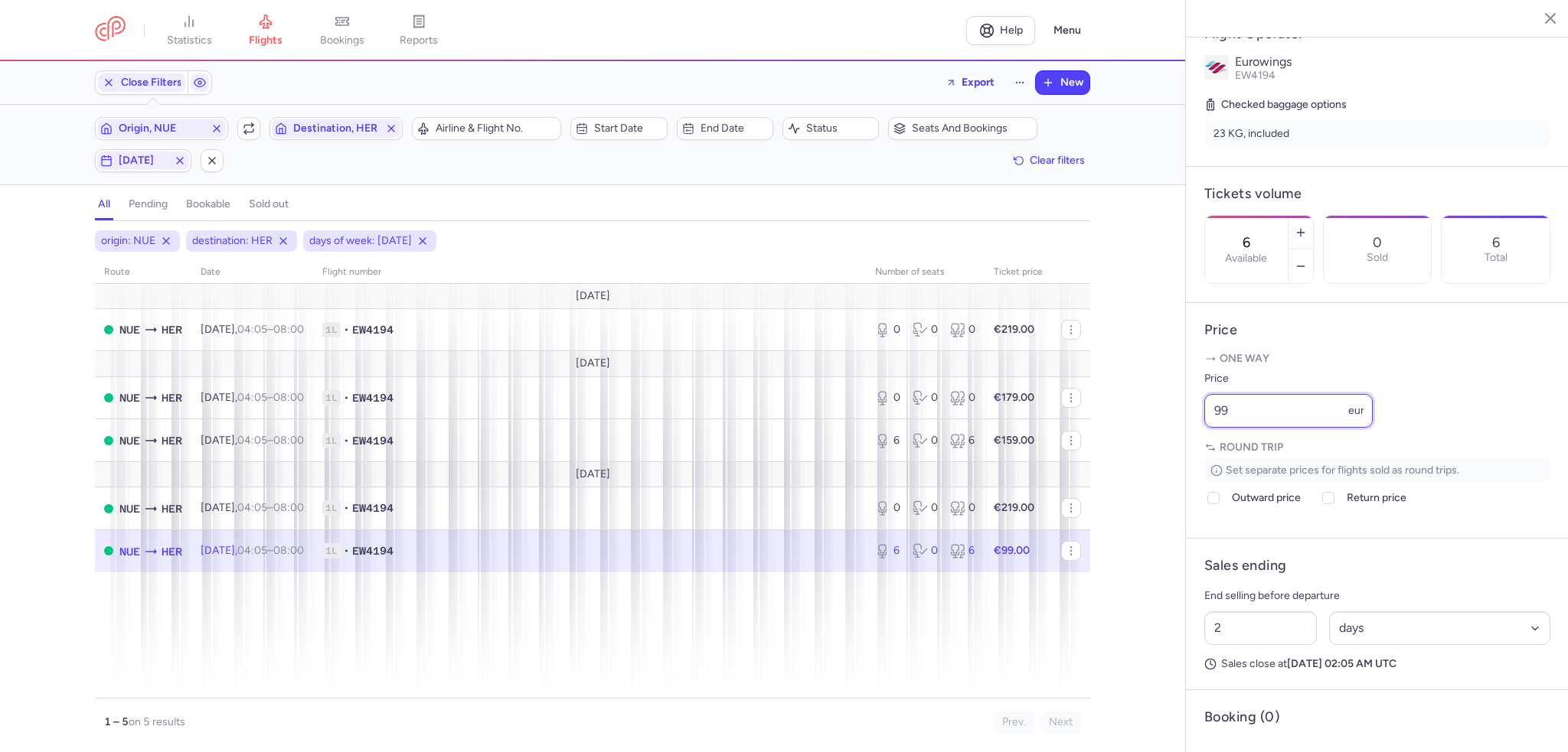
drag, startPoint x: 1228, startPoint y: 446, endPoint x: 1169, endPoint y: 449, distance: 59.1
click at [1169, 449] on div "statistics flights bookings reports Help Menu Close Filters Export New Filters …" at bounding box center [784, 376] width 1568 height 752
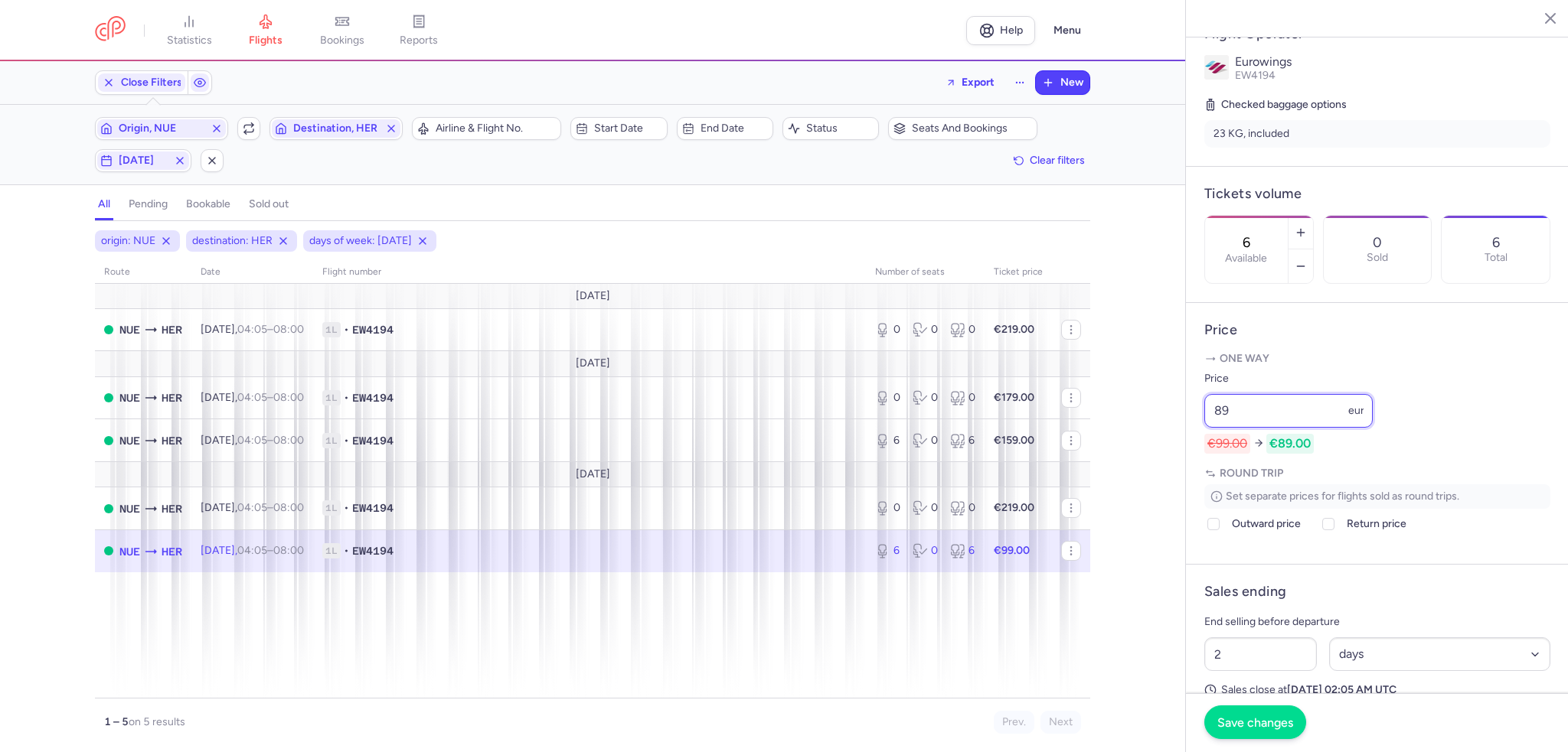
type input "89"
click at [1268, 731] on button "Save changes" at bounding box center [1255, 722] width 102 height 33
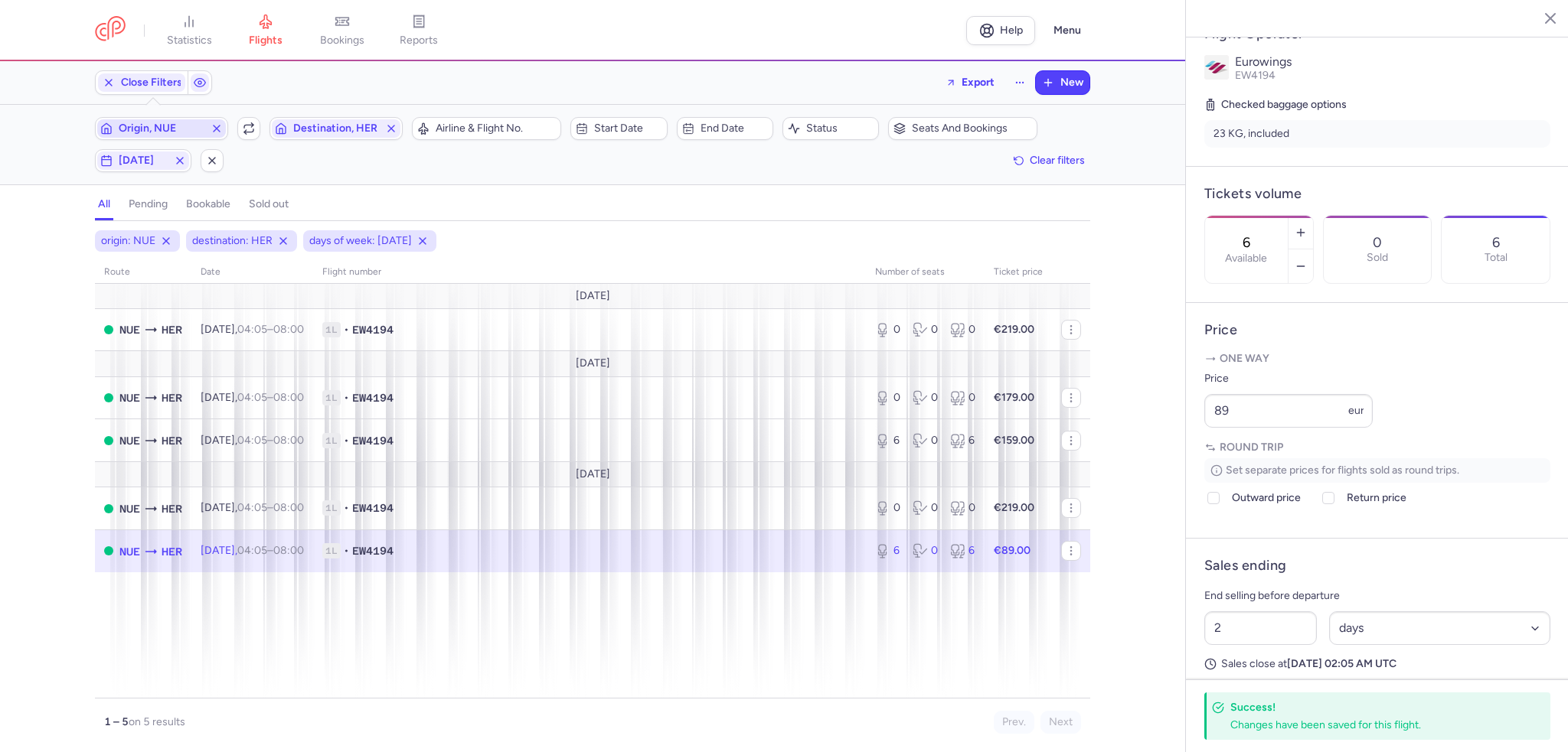
click at [153, 130] on span "Origin, NUE" at bounding box center [161, 129] width 86 height 12
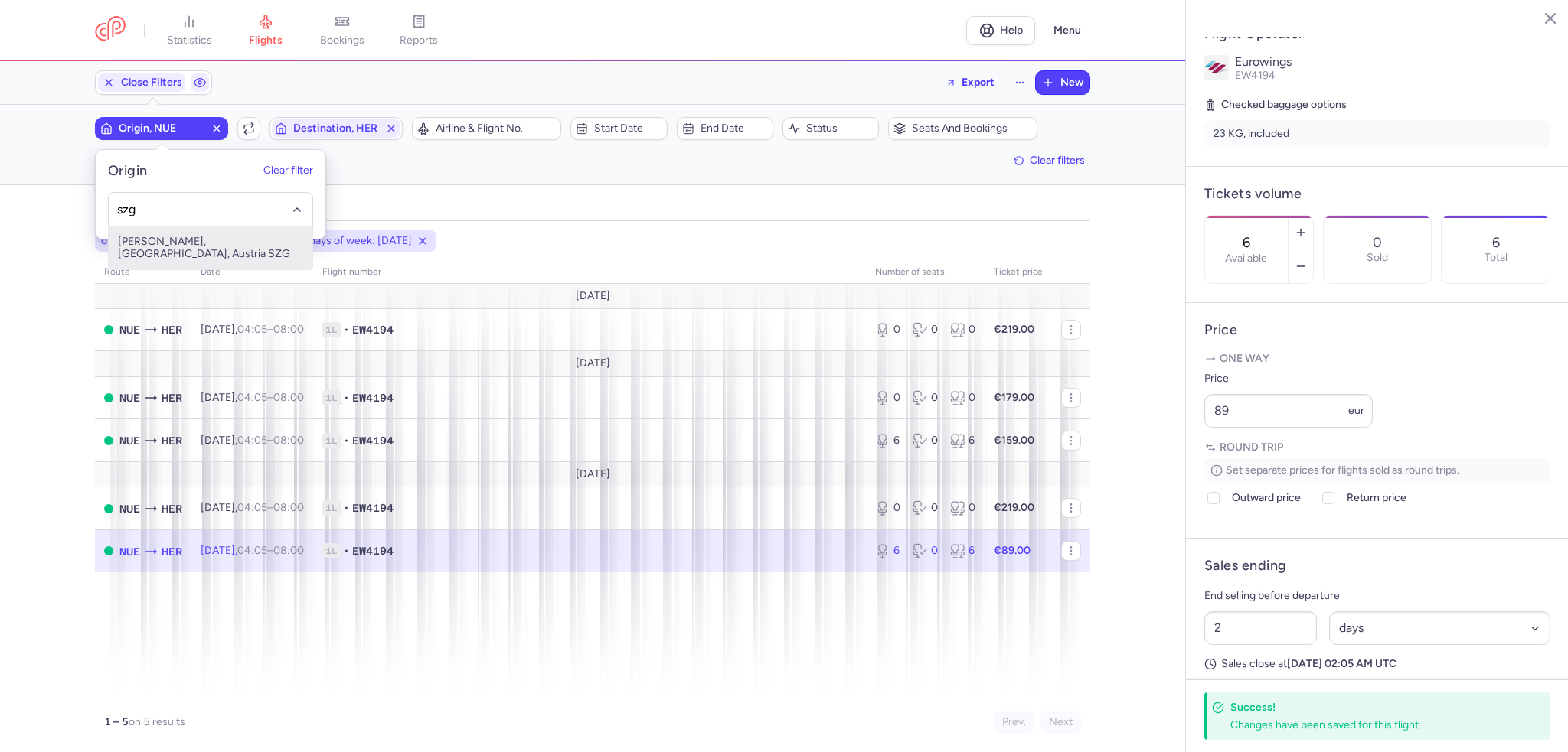
type input "szg"
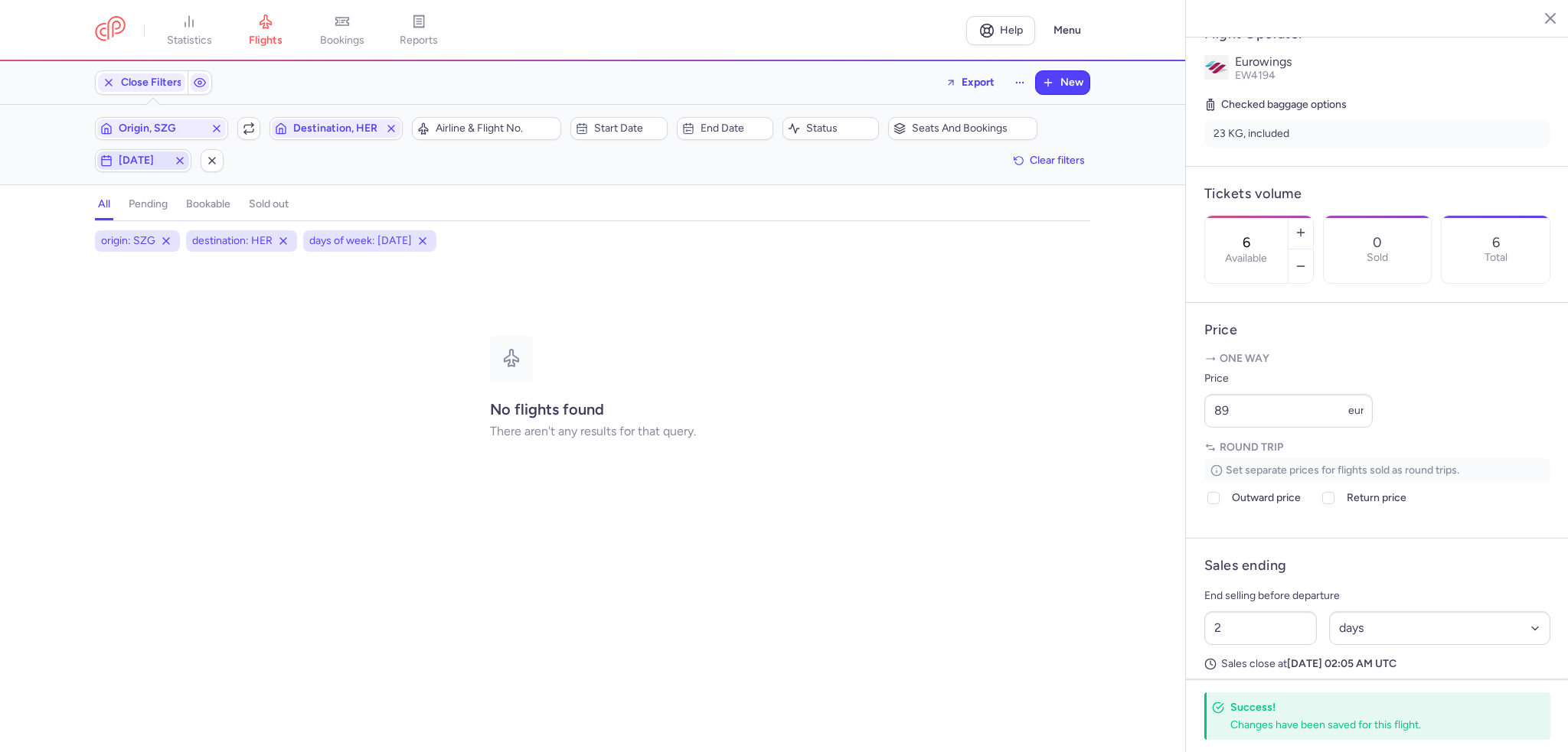
click at [138, 156] on span "[DATE]" at bounding box center [143, 161] width 49 height 12
click at [116, 240] on input "M" at bounding box center [119, 235] width 23 height 23
checkbox input "true"
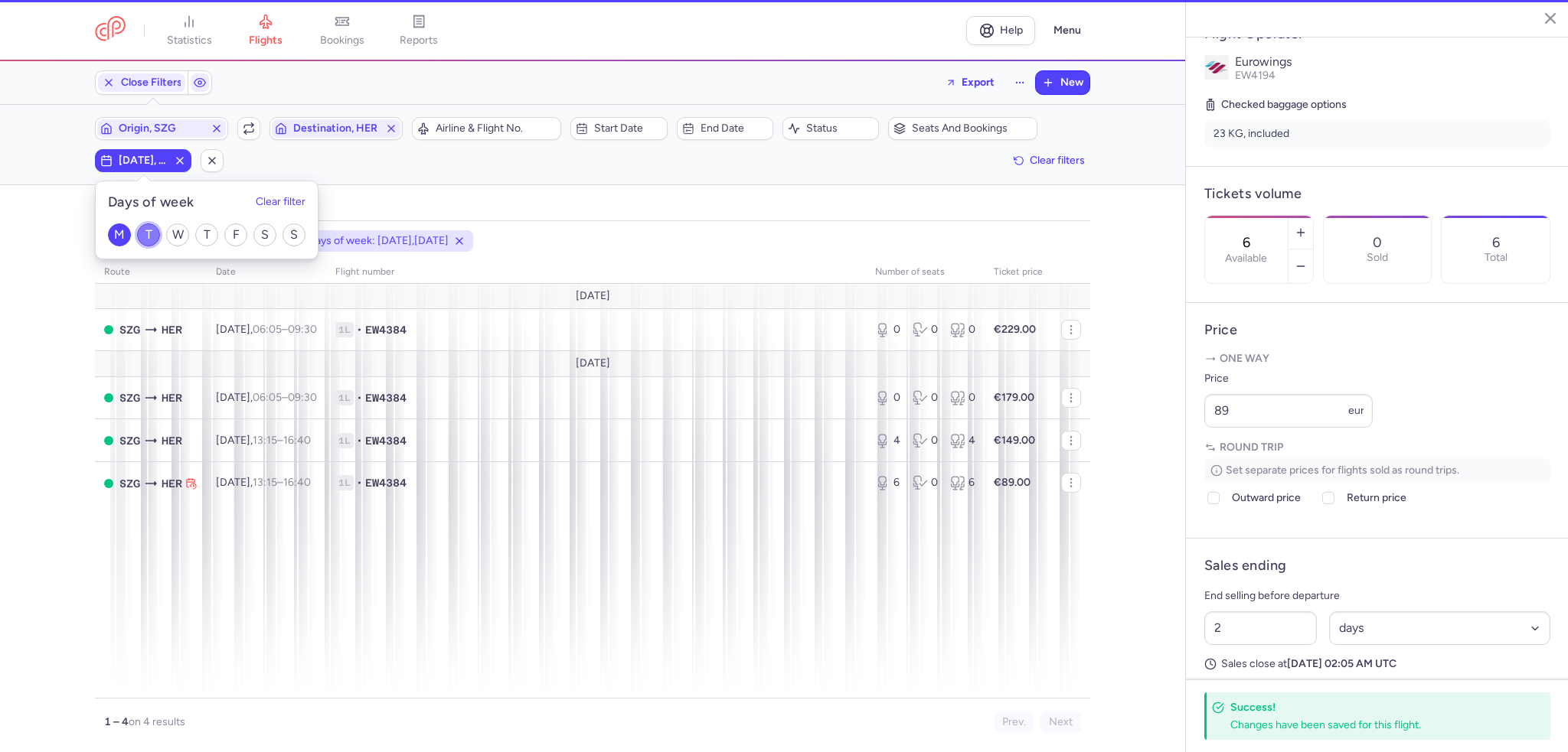
click at [157, 234] on input "T" at bounding box center [148, 235] width 23 height 23
checkbox input "false"
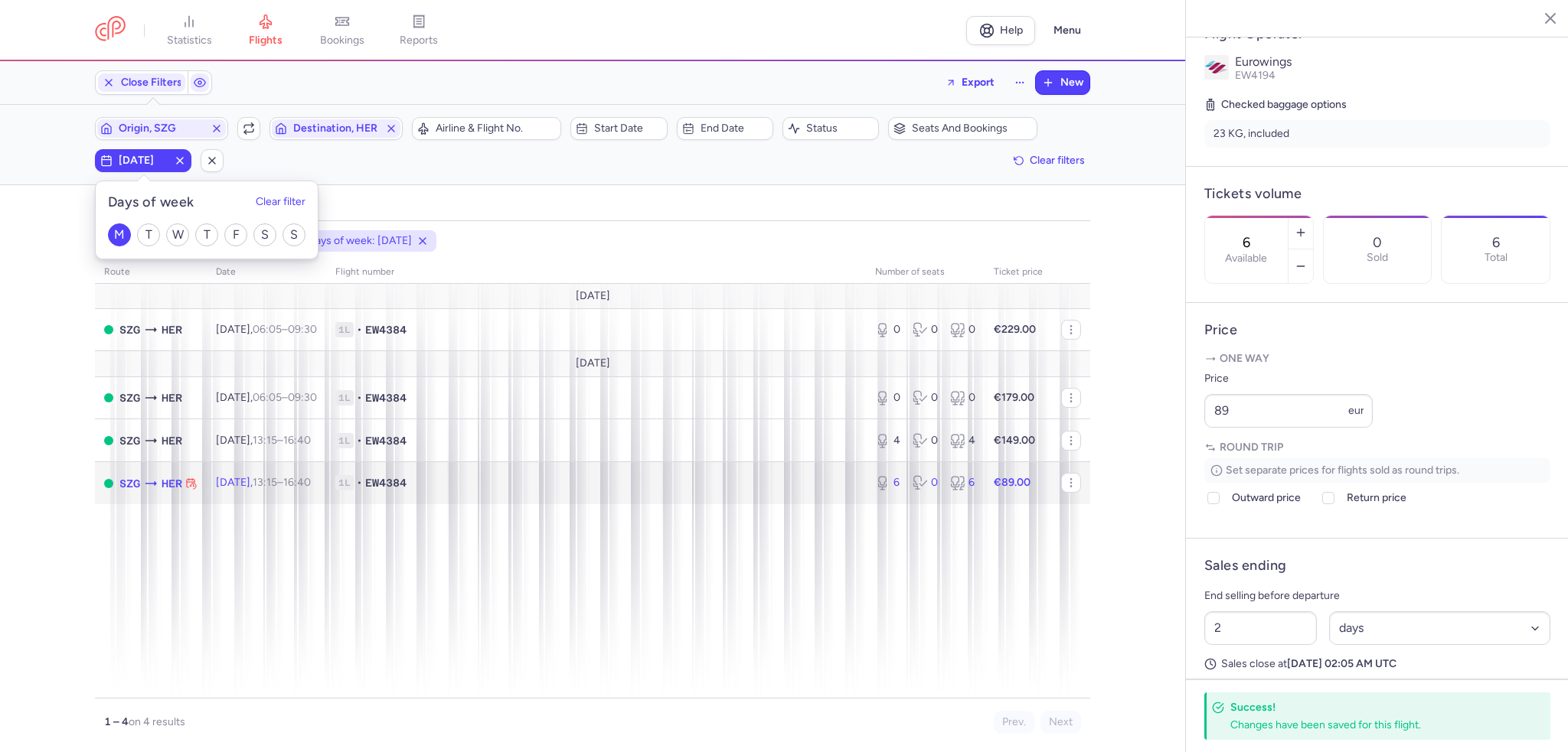
click at [326, 482] on td "[DATE] 13:15 – 16:40 +0" at bounding box center [266, 483] width 119 height 42
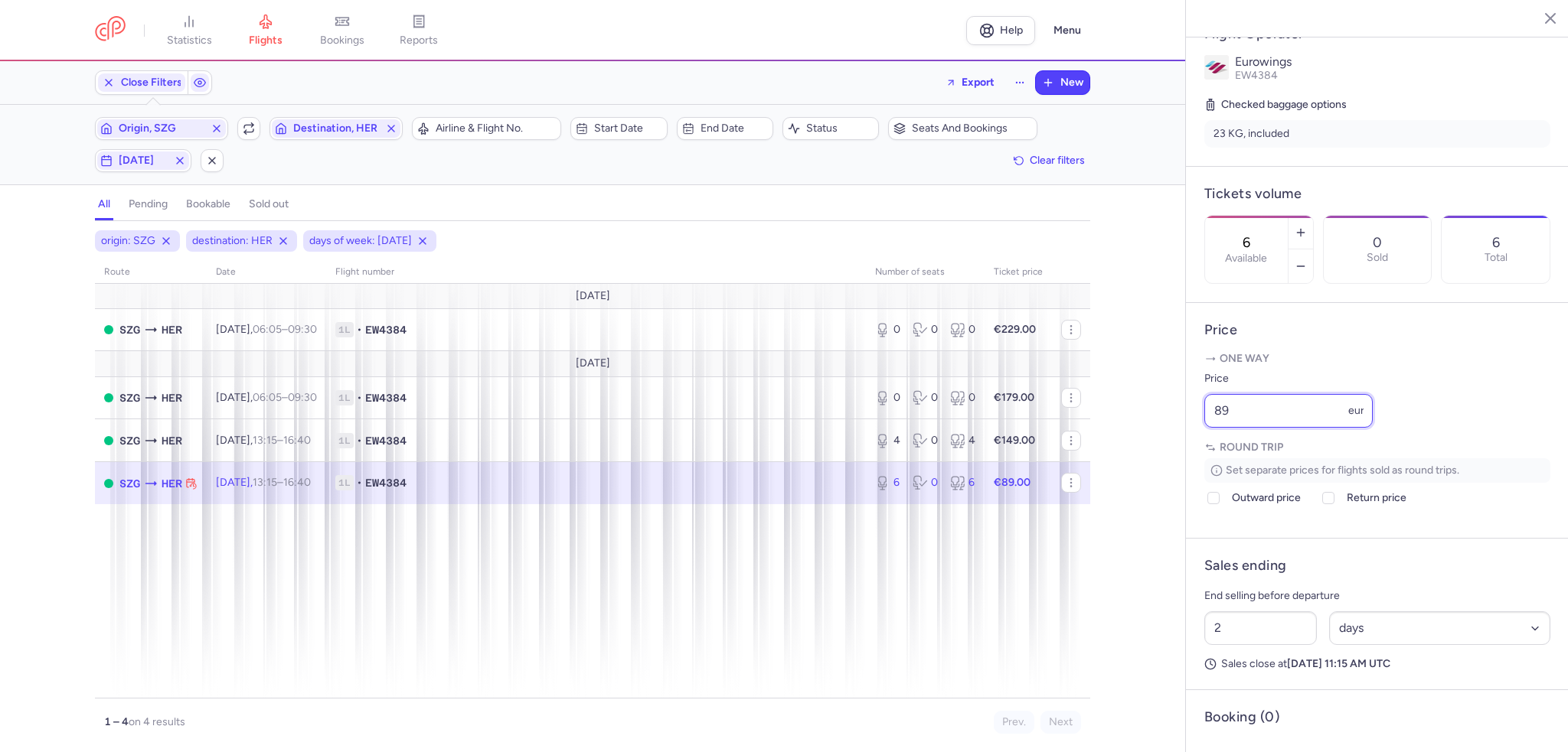
drag, startPoint x: 1235, startPoint y: 457, endPoint x: 1177, endPoint y: 460, distance: 58.1
click at [1177, 460] on div "statistics flights bookings reports Help Menu Close Filters Export New Filters …" at bounding box center [784, 376] width 1568 height 752
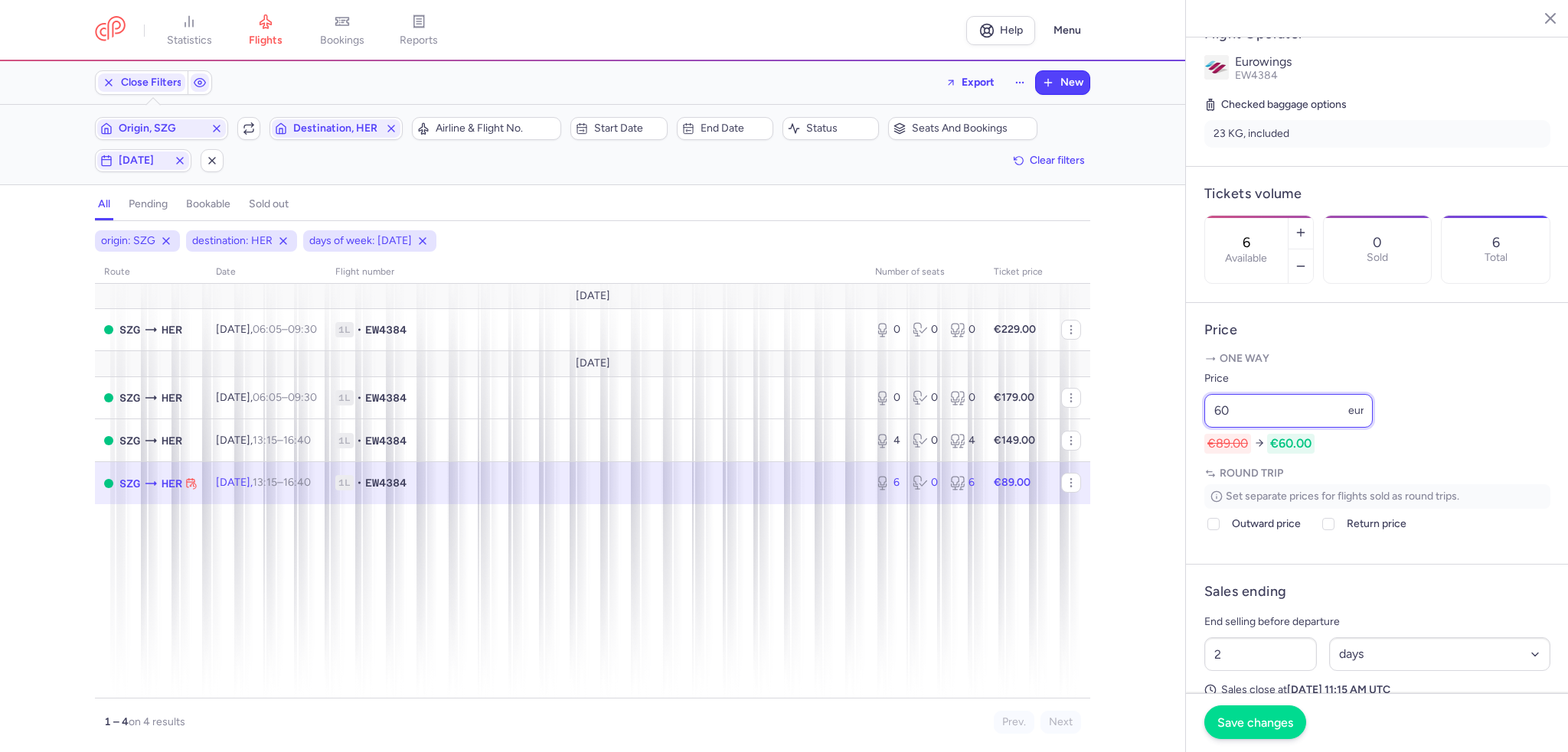
type input "60"
click at [1251, 720] on span "Save changes" at bounding box center [1255, 722] width 76 height 14
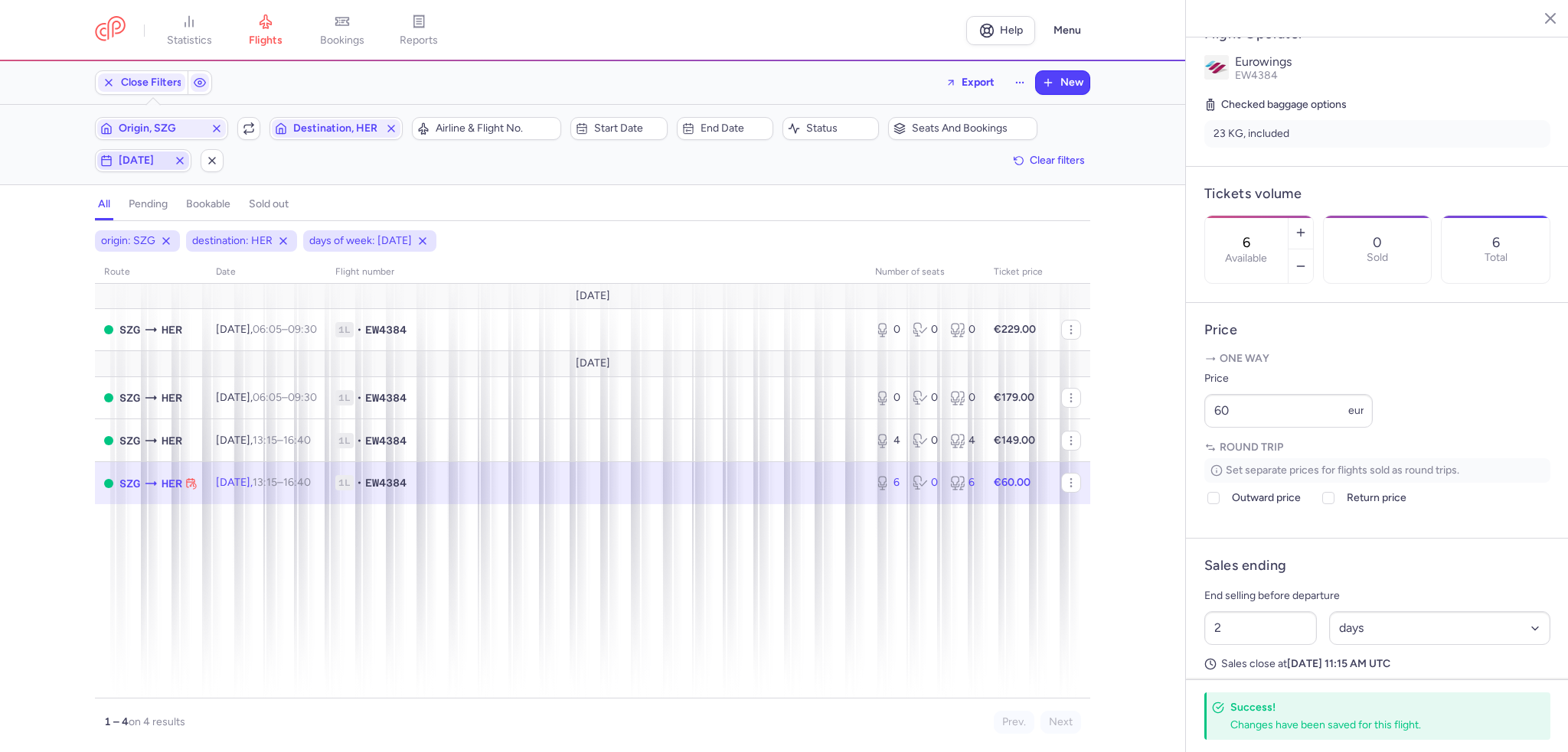
click at [149, 165] on span "[DATE]" at bounding box center [143, 161] width 49 height 12
click at [237, 230] on input "F" at bounding box center [236, 235] width 23 height 23
checkbox input "true"
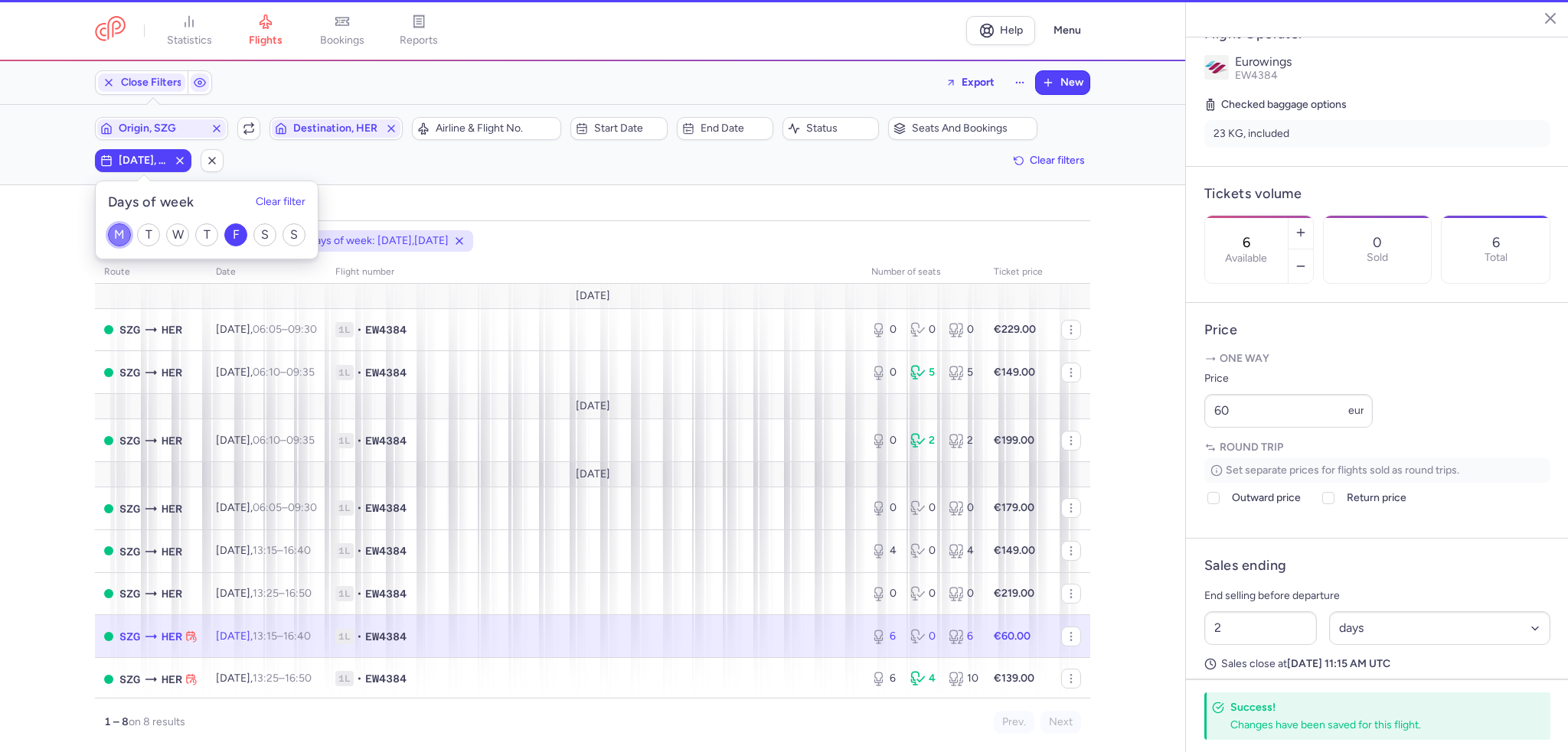
click at [125, 234] on input "M" at bounding box center [119, 235] width 23 height 23
checkbox input "false"
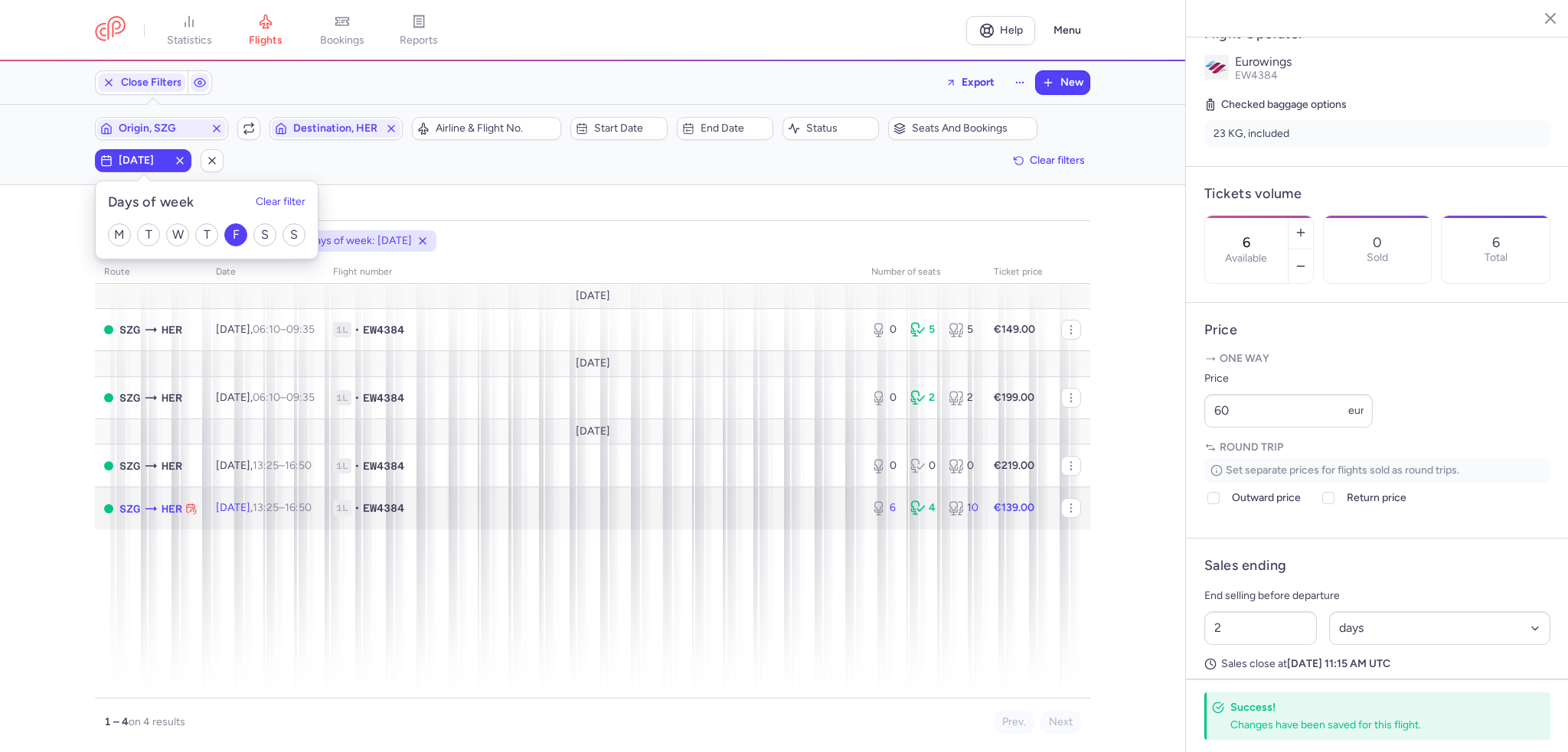
click at [254, 504] on span "[DATE] 13:25 – 16:50 +0" at bounding box center [263, 507] width 95 height 13
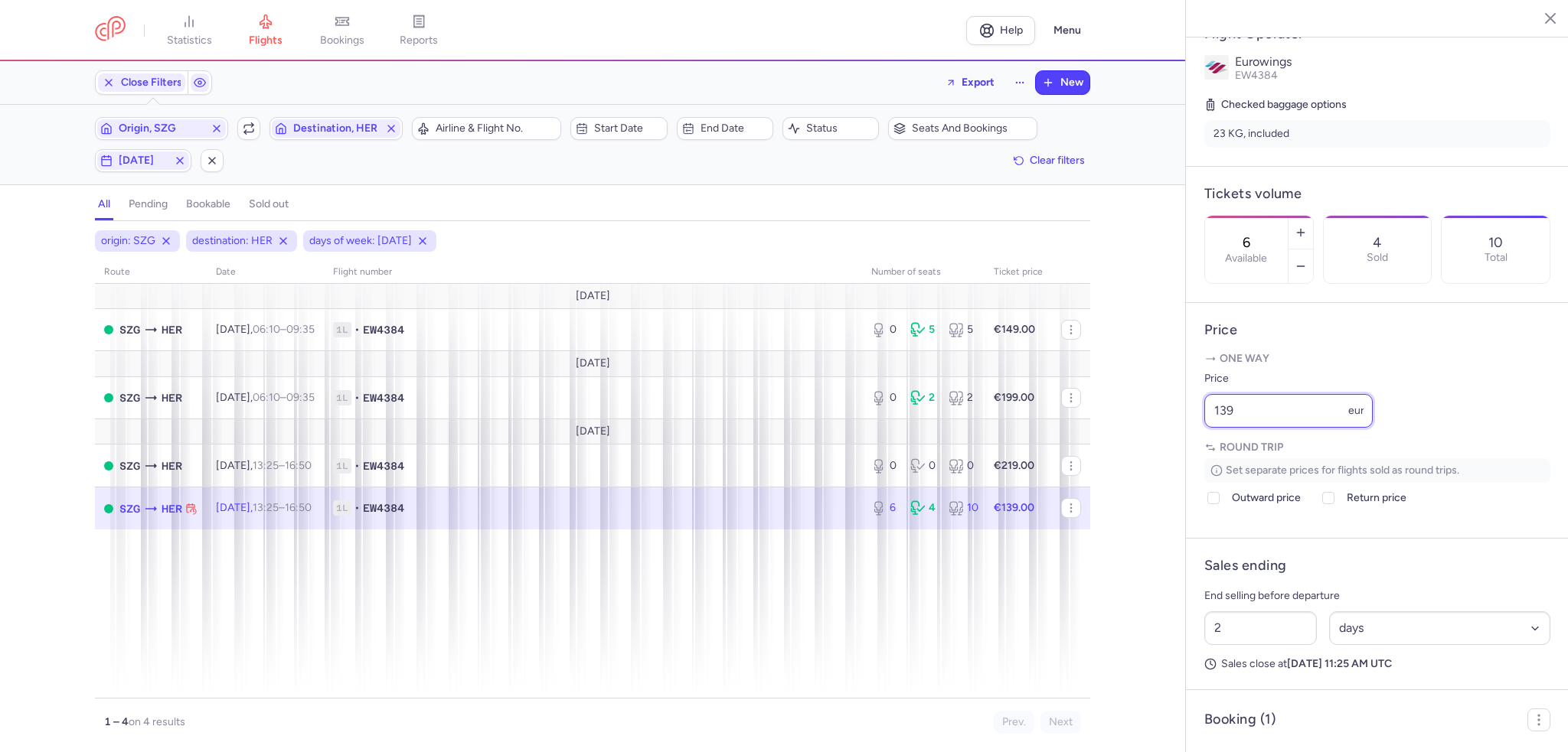
drag, startPoint x: 1251, startPoint y: 449, endPoint x: 1112, endPoint y: 459, distance: 139.4
click at [1113, 459] on div "statistics flights bookings reports Help Menu Close Filters Export New Filters …" at bounding box center [784, 376] width 1568 height 752
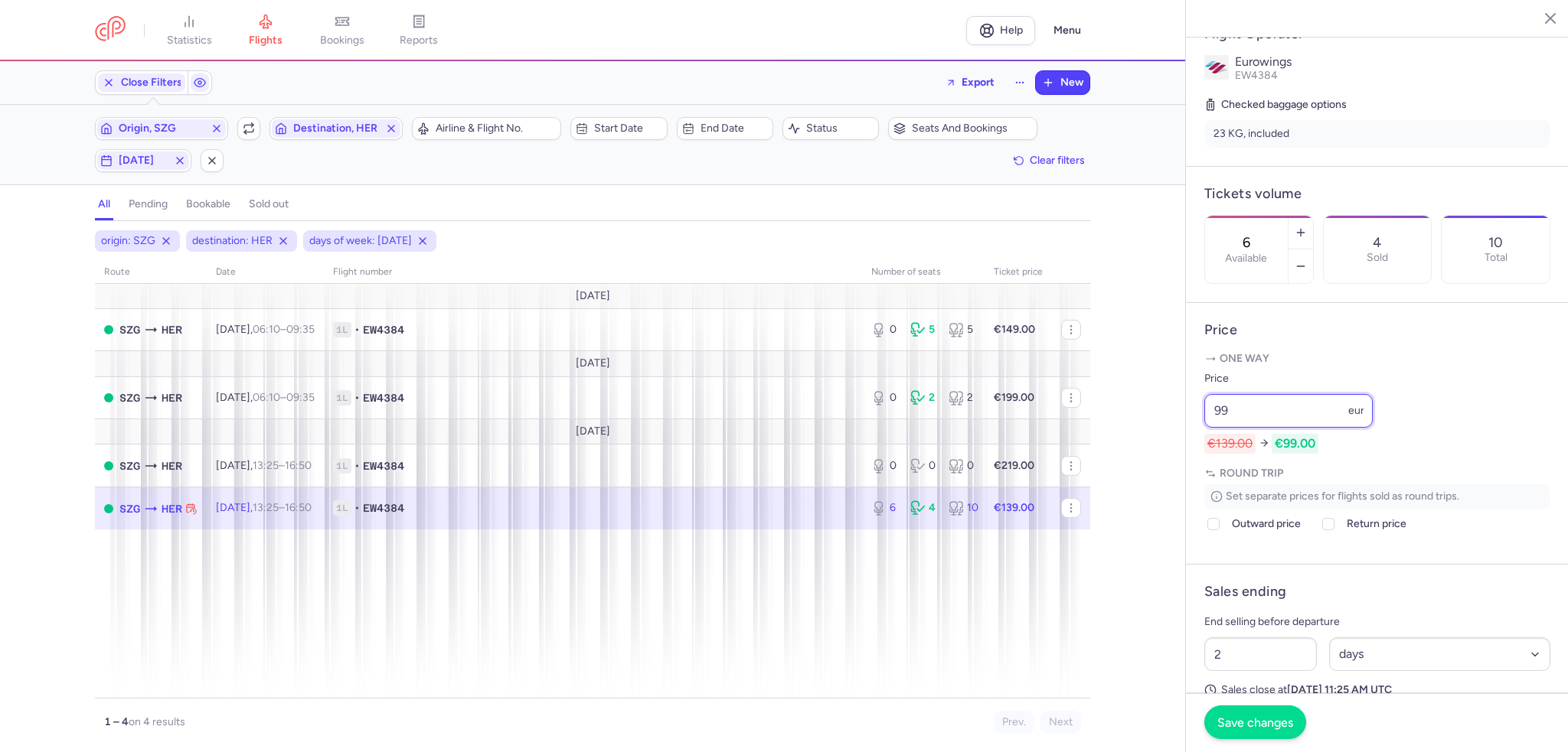
type input "99"
click at [1281, 726] on span "Save changes" at bounding box center [1255, 722] width 76 height 14
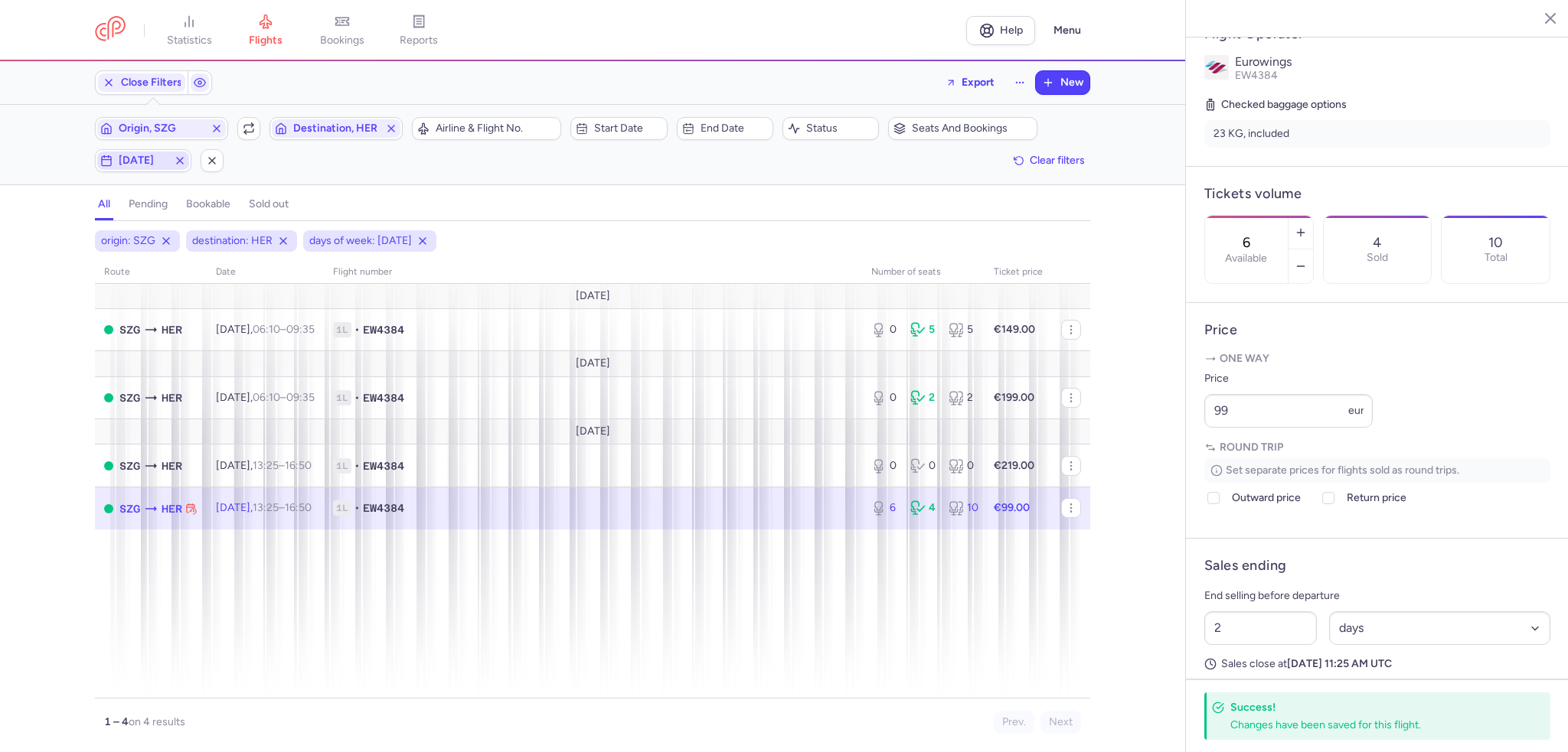
click at [119, 159] on span "[DATE]" at bounding box center [143, 161] width 49 height 12
click at [297, 242] on input "S" at bounding box center [293, 235] width 23 height 23
checkbox input "true"
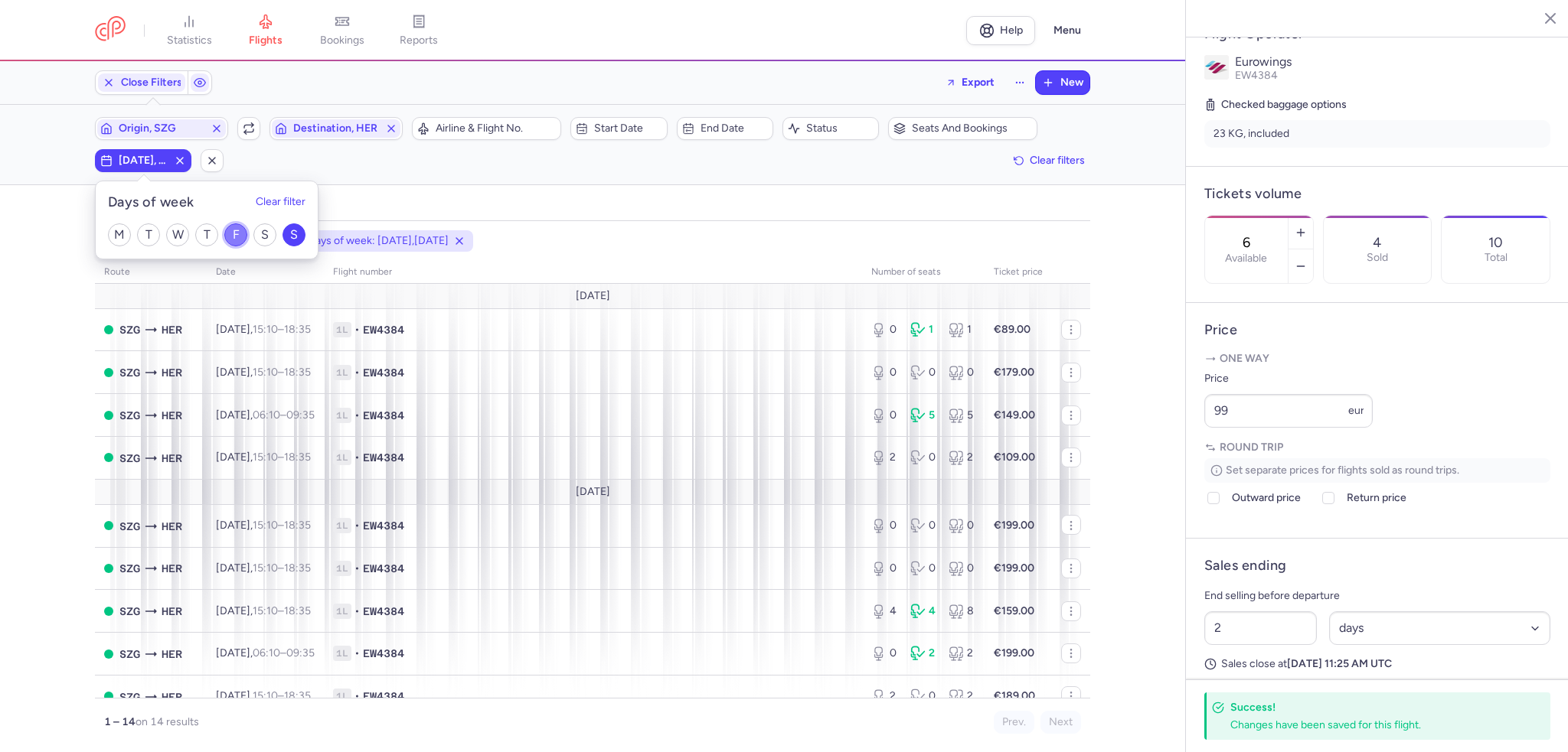
click at [242, 234] on input "F" at bounding box center [236, 235] width 23 height 23
checkbox input "false"
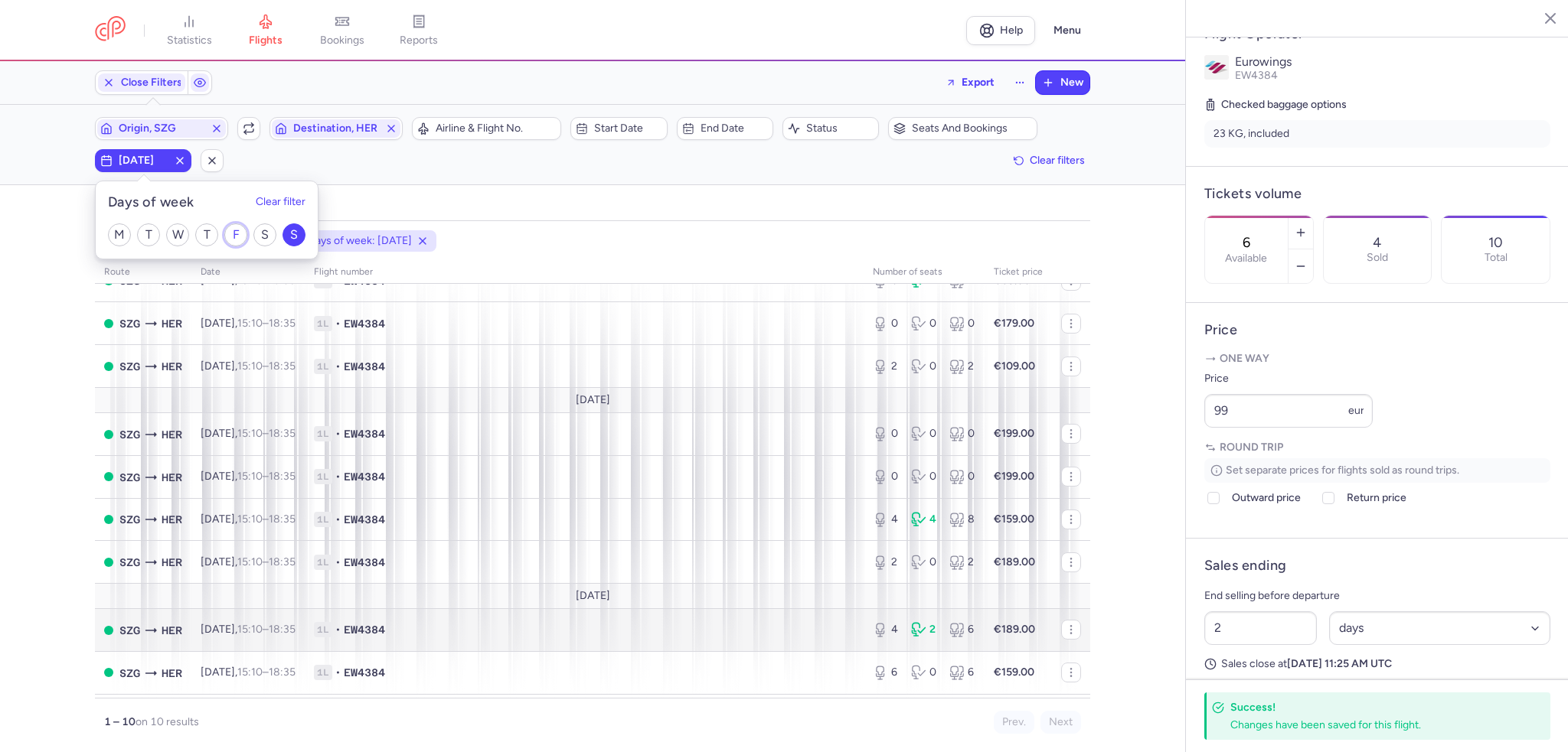
scroll to position [95, 0]
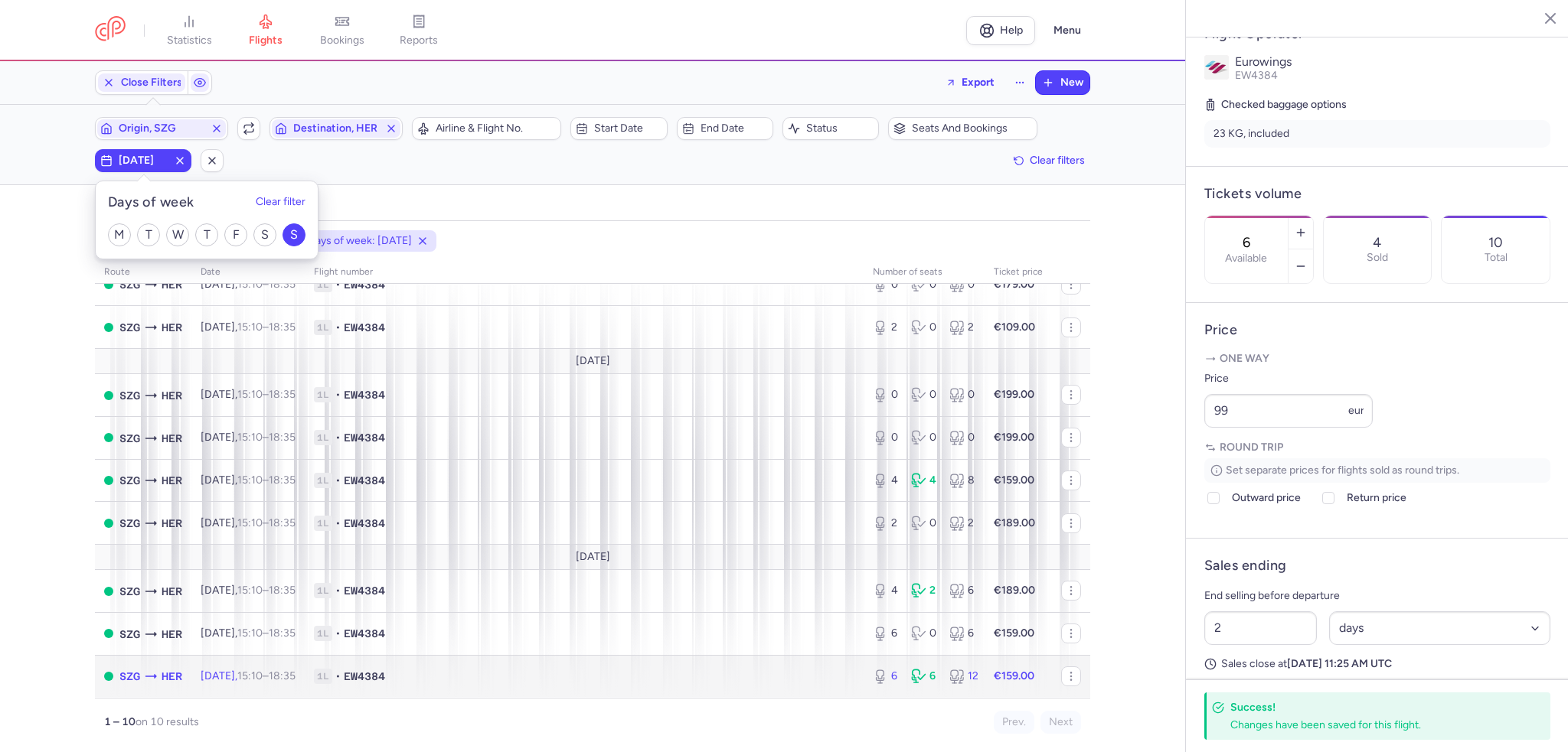
click at [295, 682] on time "18:35 +0" at bounding box center [282, 676] width 27 height 13
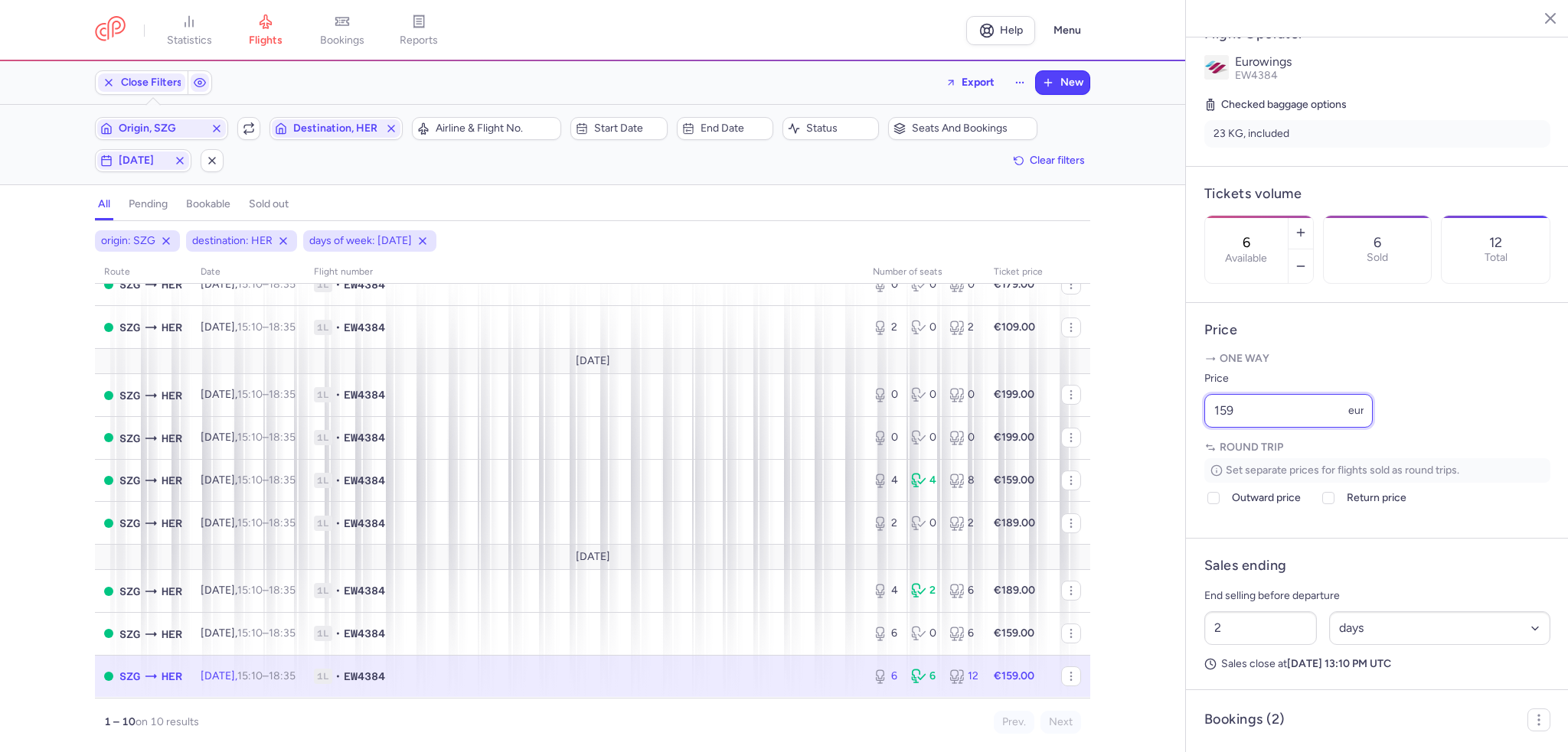
drag, startPoint x: 1242, startPoint y: 454, endPoint x: 1166, endPoint y: 459, distance: 76.2
click at [1166, 459] on div "statistics flights bookings reports Help Menu Close Filters Export New Filters …" at bounding box center [784, 376] width 1568 height 752
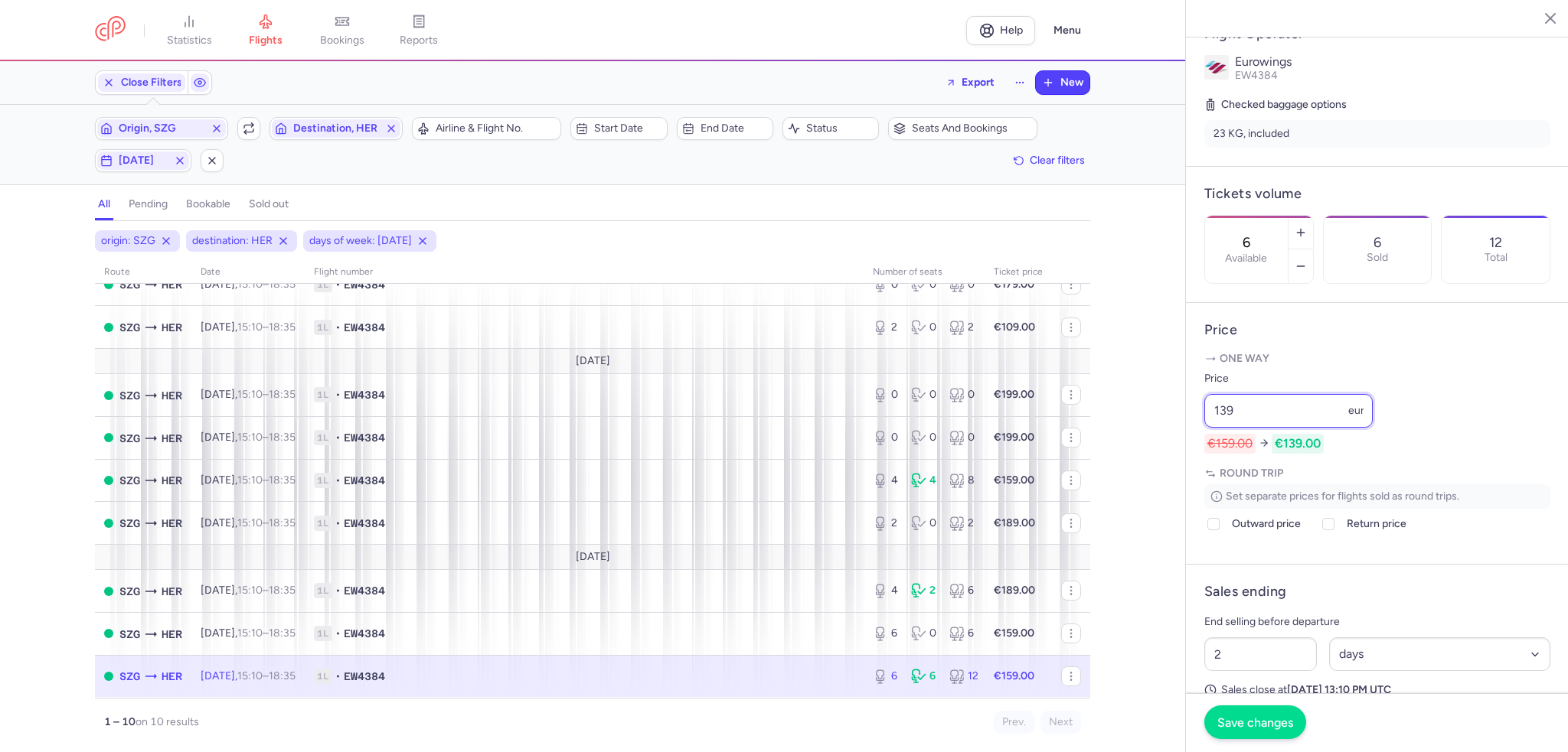
type input "139"
click at [1276, 727] on span "Save changes" at bounding box center [1255, 722] width 76 height 14
